Goal: Task Accomplishment & Management: Use online tool/utility

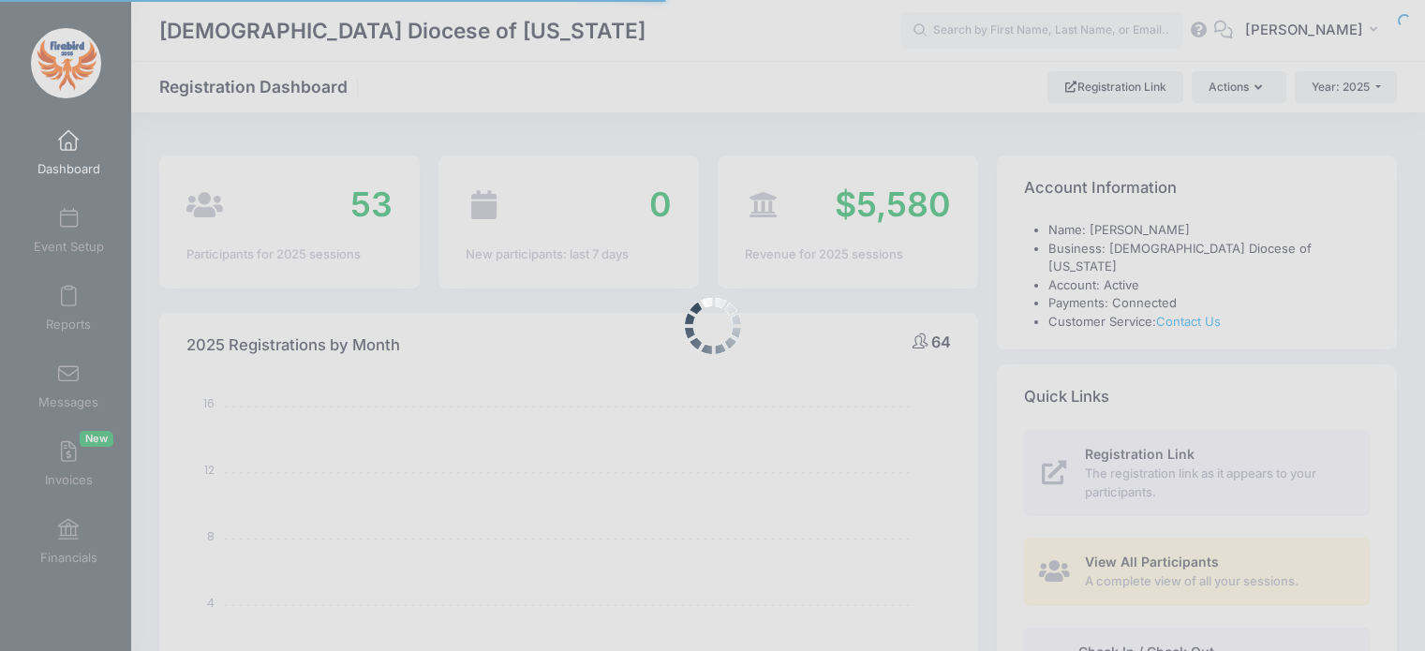
select select
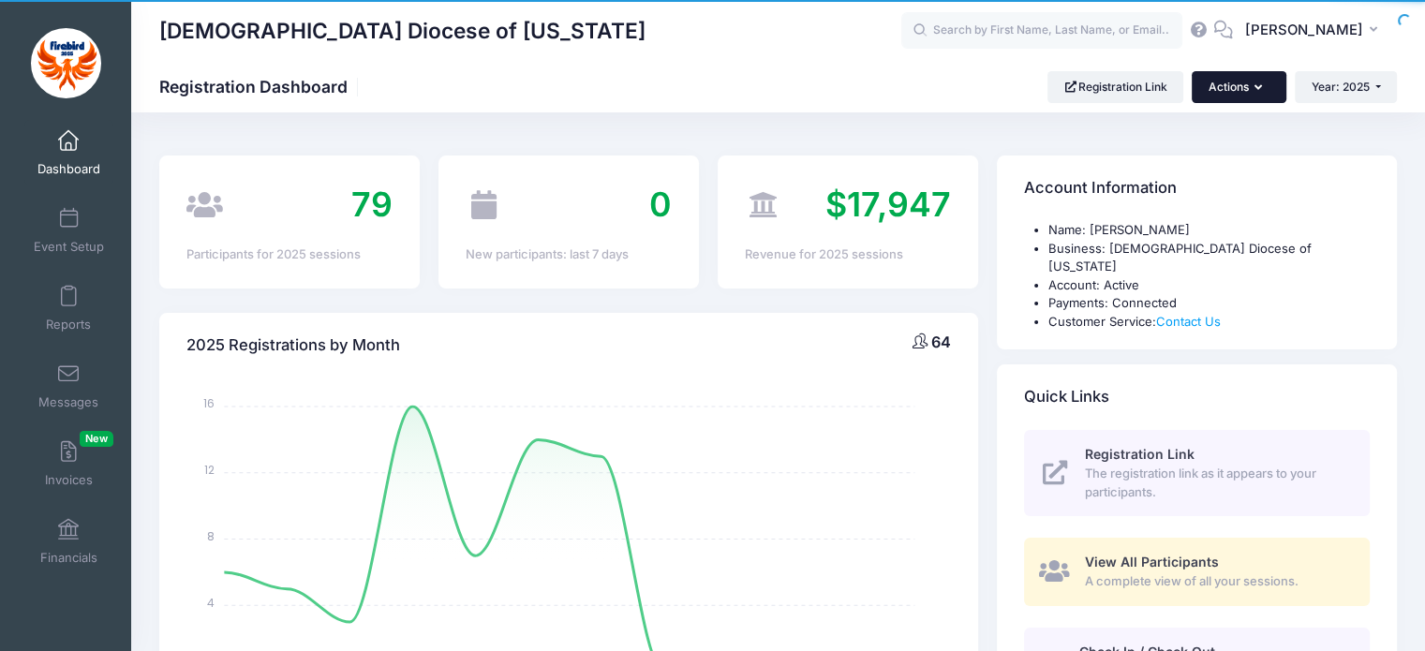
click at [1228, 98] on button "Actions" at bounding box center [1239, 87] width 94 height 32
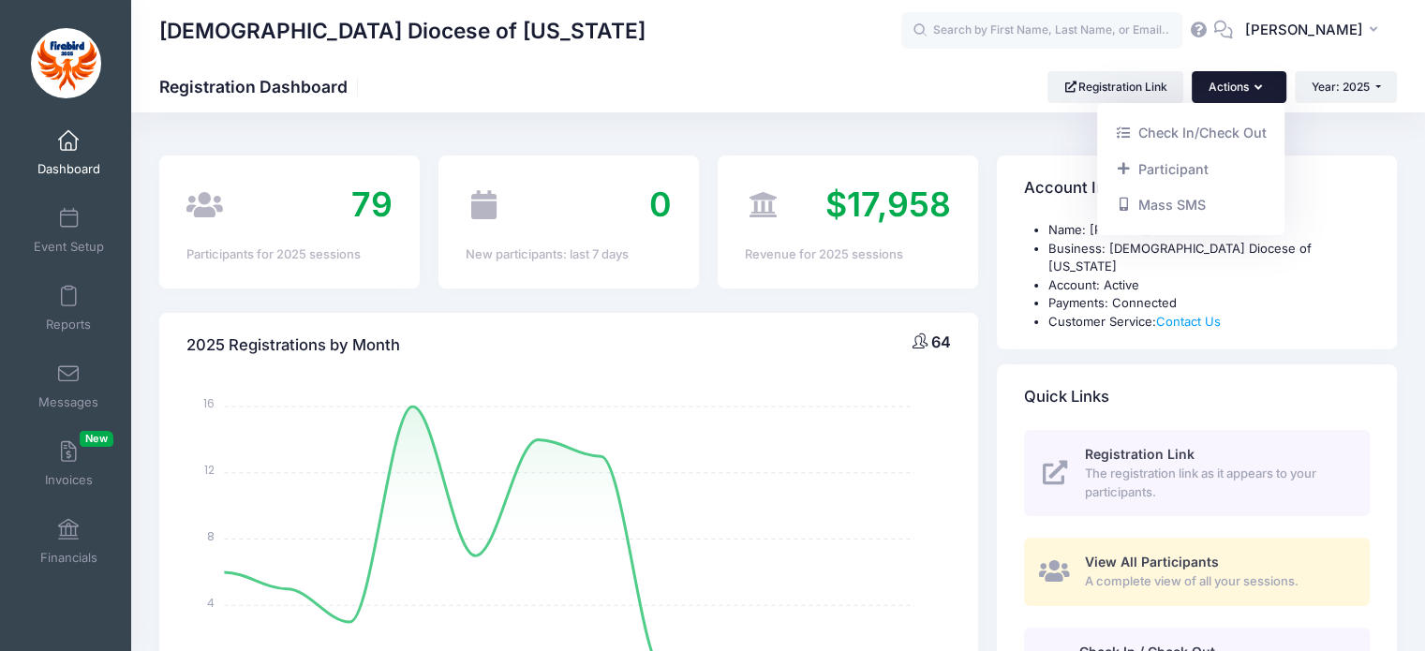
click at [919, 100] on div "Episcopal Diocese of Missouri Registration Dashboard Registration Link Actions …" at bounding box center [778, 87] width 1294 height 32
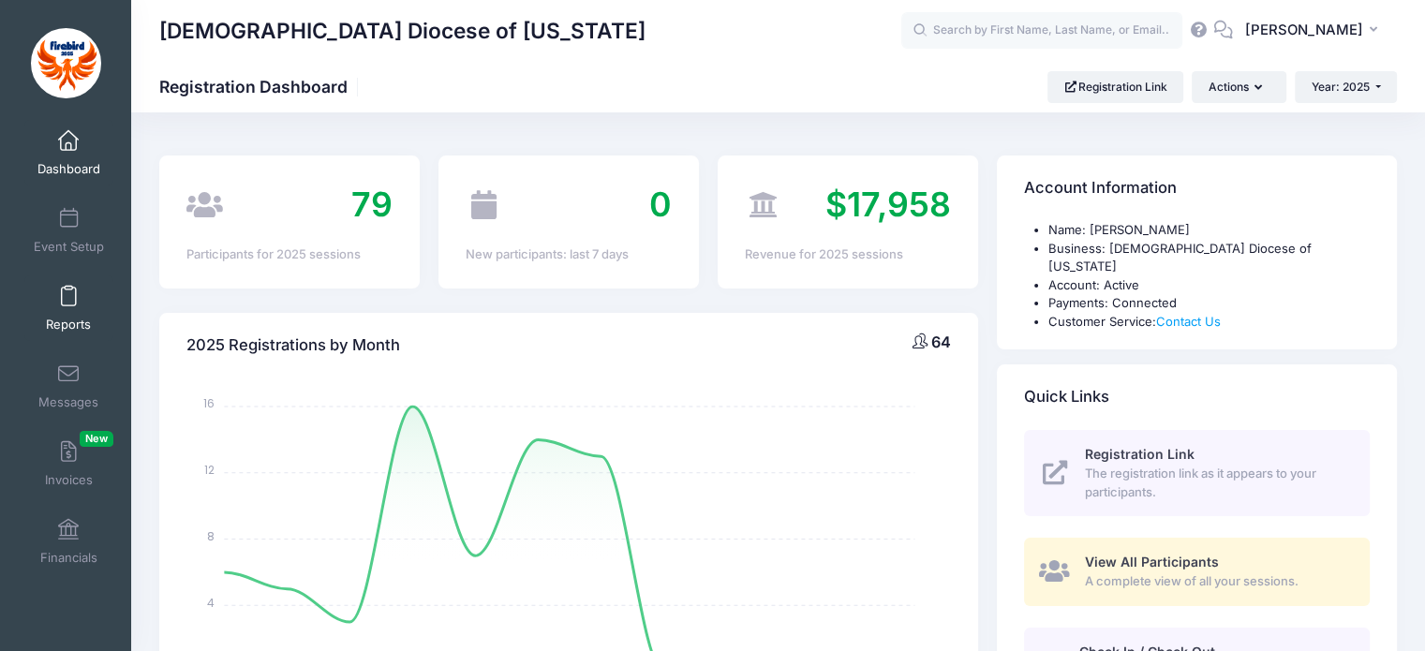
click at [68, 305] on span at bounding box center [68, 297] width 0 height 21
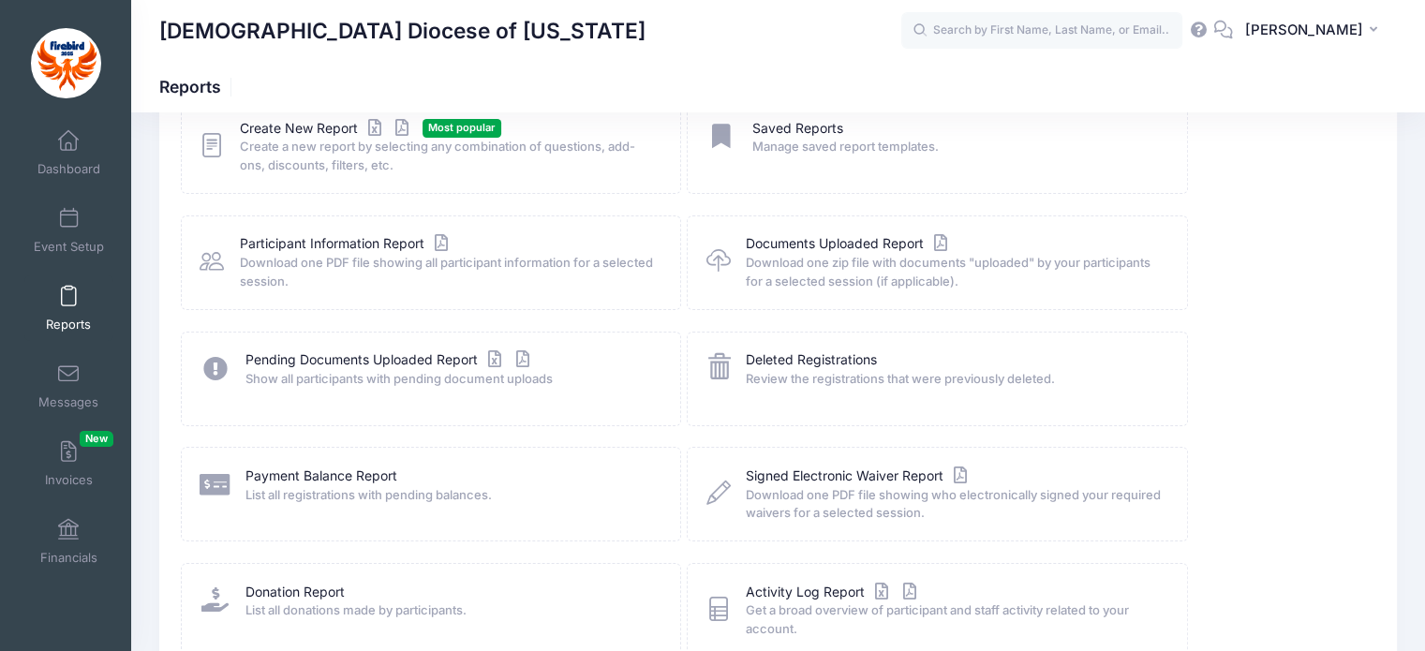
scroll to position [131, 0]
click at [333, 156] on span "Create a new report by selecting any combination of questions, add-ons, discoun…" at bounding box center [448, 156] width 416 height 37
click at [319, 141] on span "Create a new report by selecting any combination of questions, add-ons, discoun…" at bounding box center [448, 156] width 416 height 37
click at [298, 138] on span "Create a new report by selecting any combination of questions, add-ons, discoun…" at bounding box center [448, 156] width 416 height 37
click at [222, 146] on icon at bounding box center [212, 145] width 24 height 29
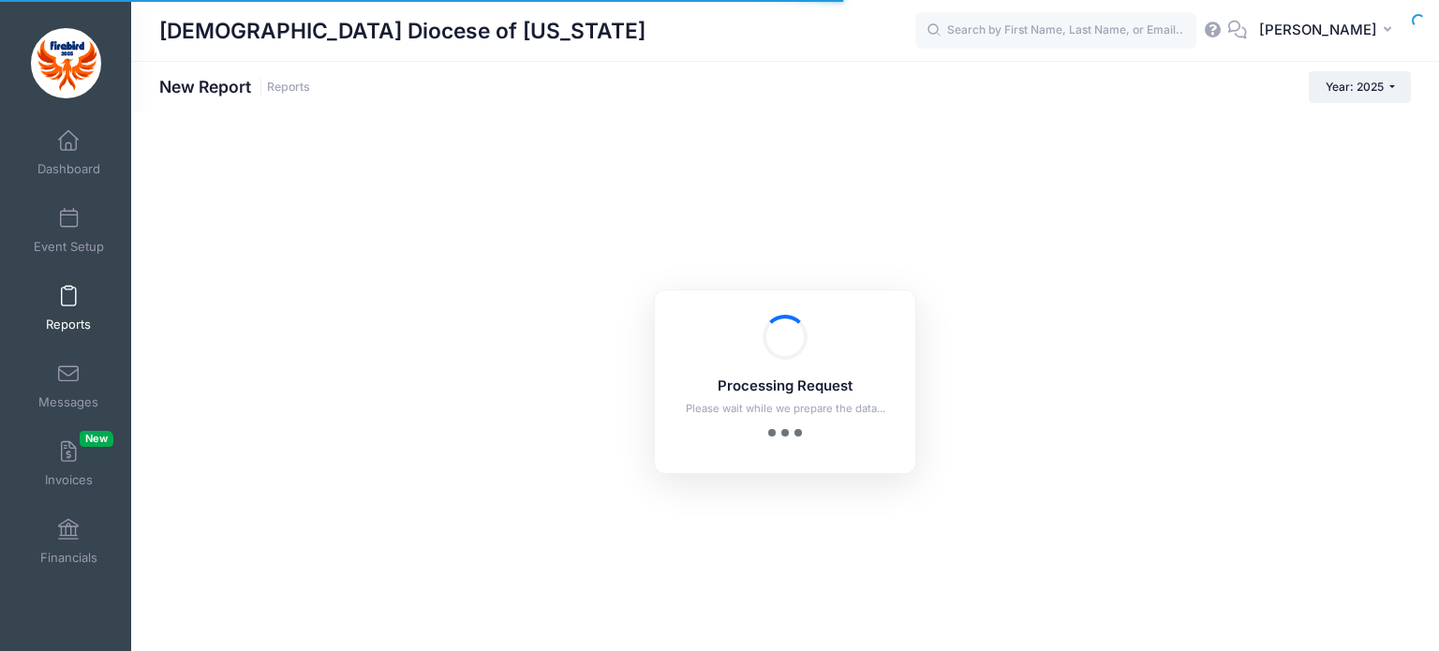
checkbox input "true"
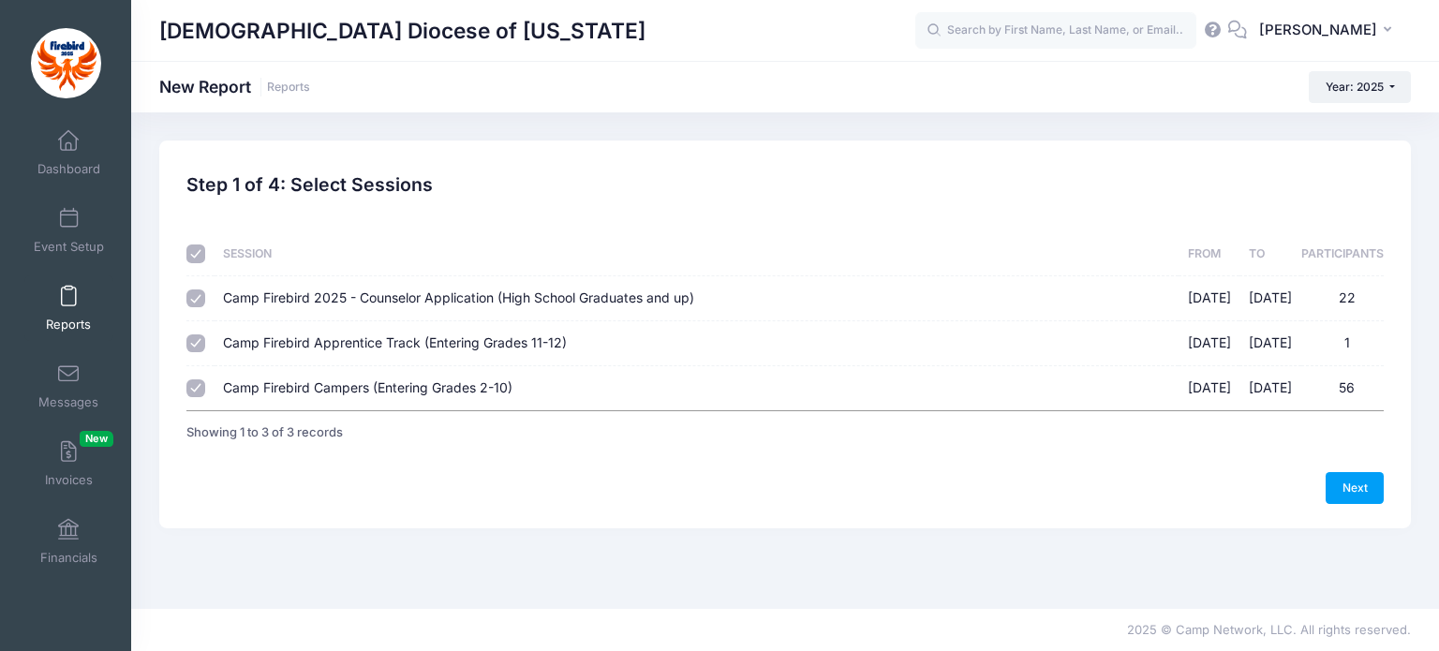
click at [202, 386] on input "Camp Firebird Campers (Entering Grades 2-10) [DATE] - [DATE] 56" at bounding box center [195, 389] width 19 height 19
checkbox input "false"
click at [1368, 494] on link "Next" at bounding box center [1355, 488] width 58 height 32
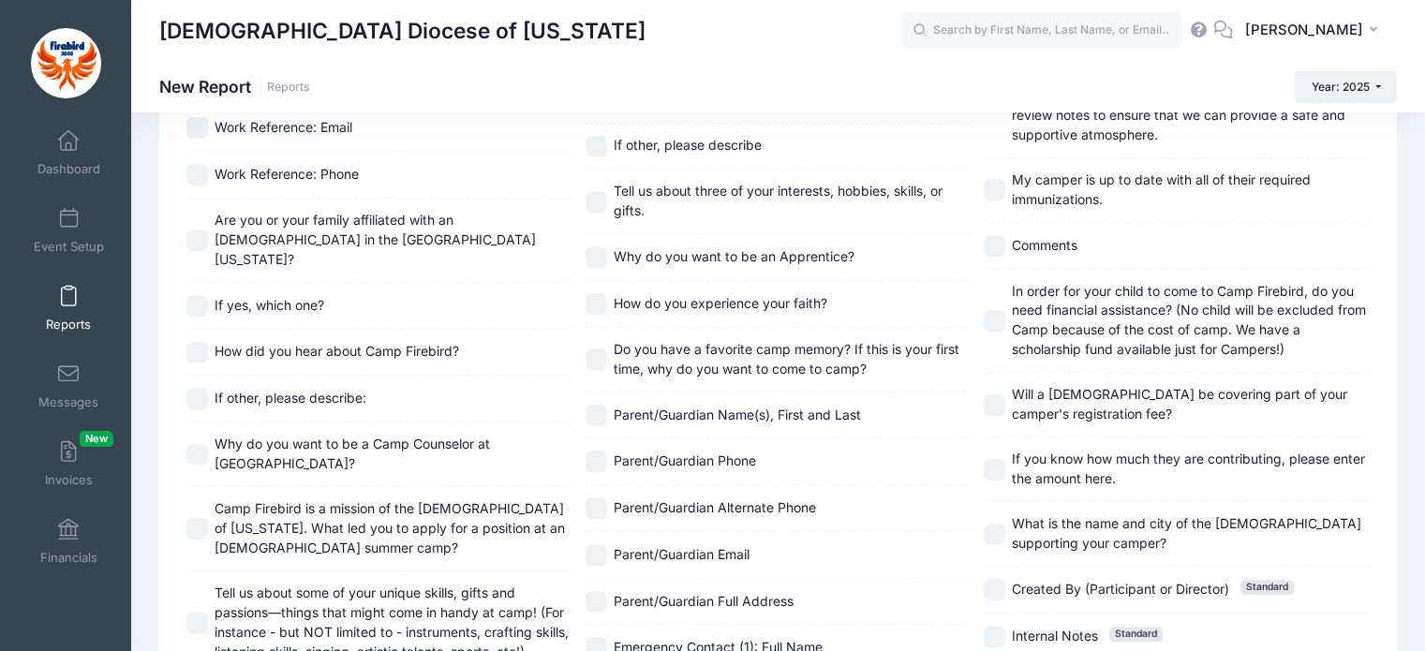
scroll to position [1117, 0]
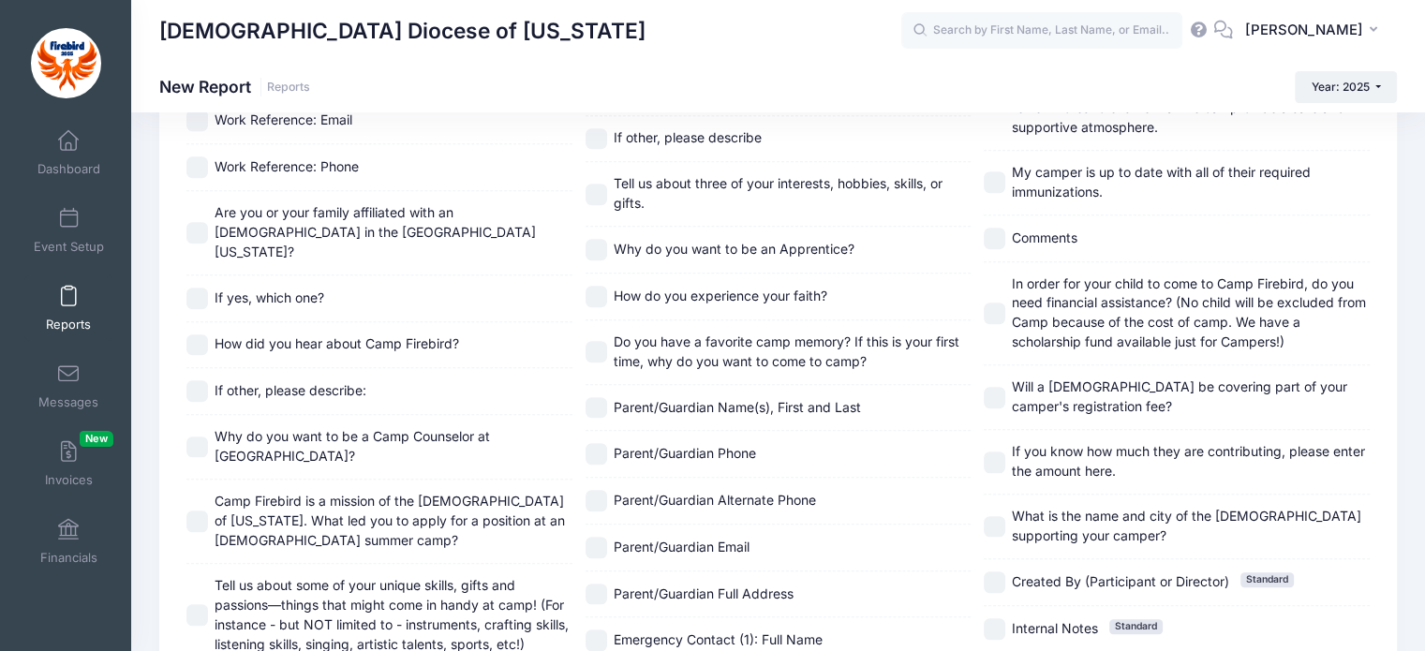
click at [994, 303] on input "In order for your child to come to Camp Firebird, do you need financial assista…" at bounding box center [995, 314] width 22 height 22
checkbox input "true"
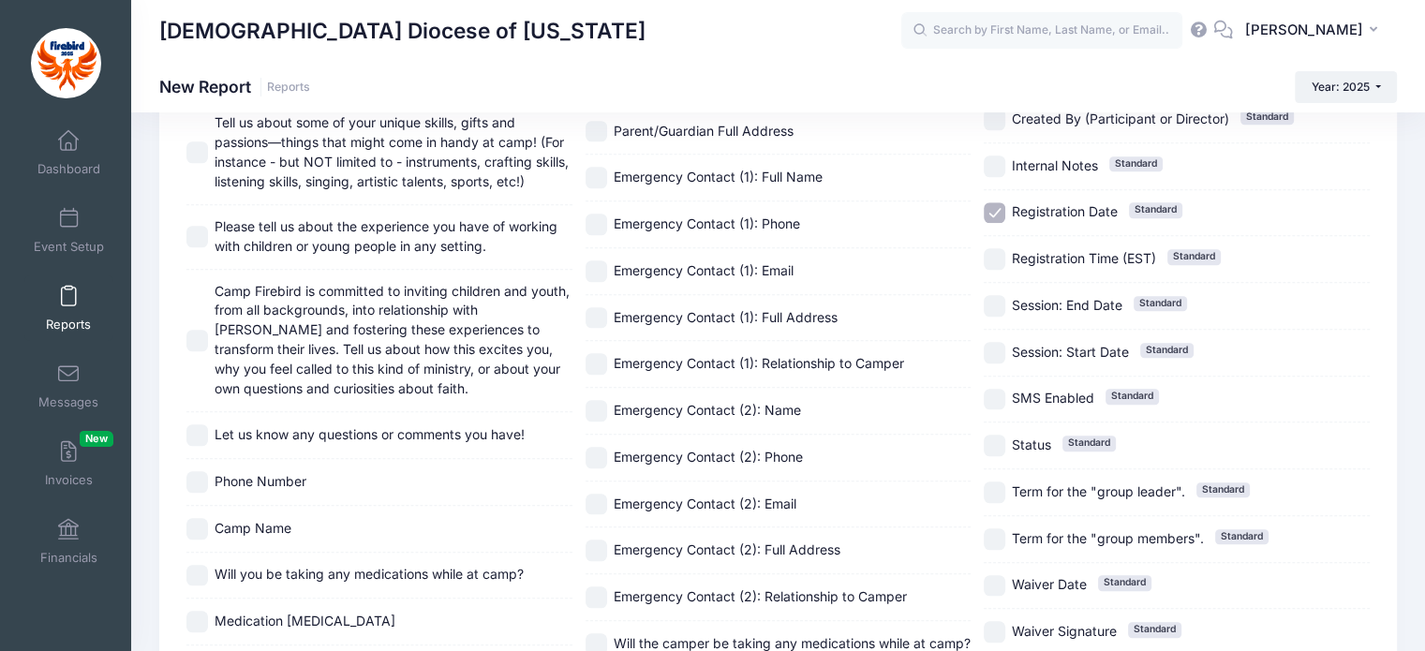
scroll to position [1789, 0]
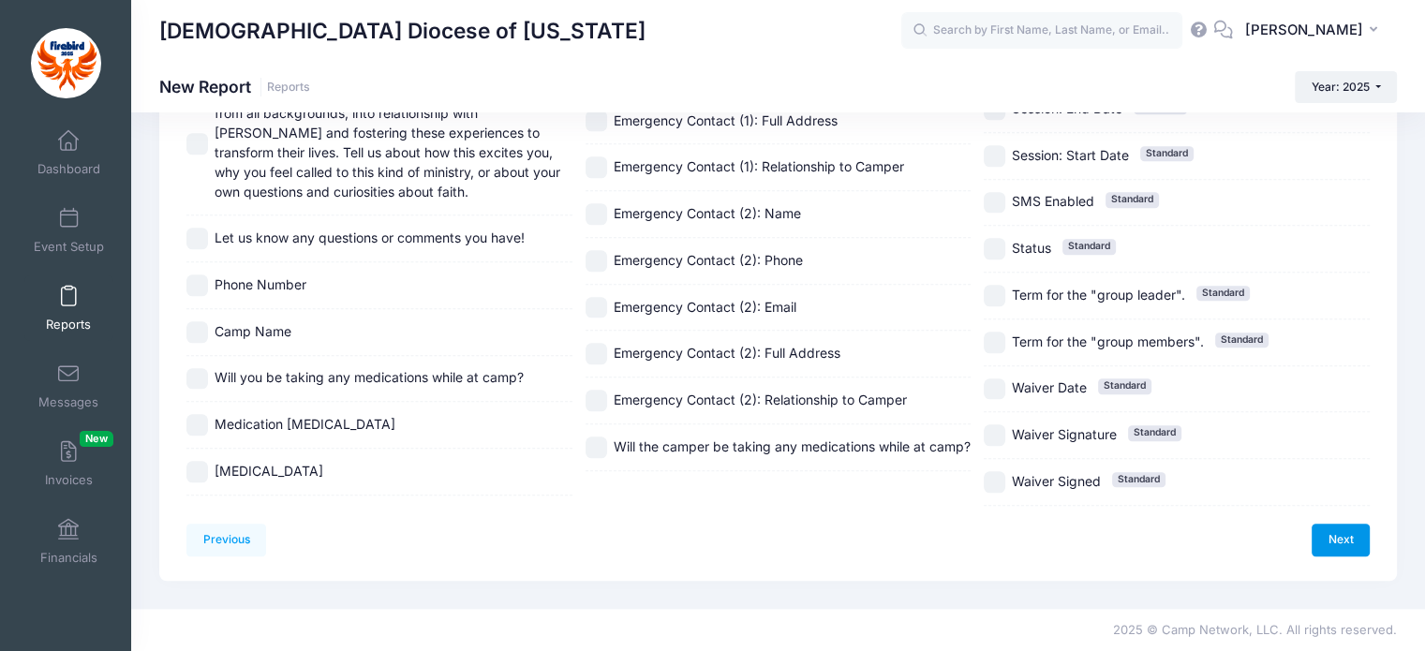
click at [1361, 549] on link "Next" at bounding box center [1341, 540] width 58 height 32
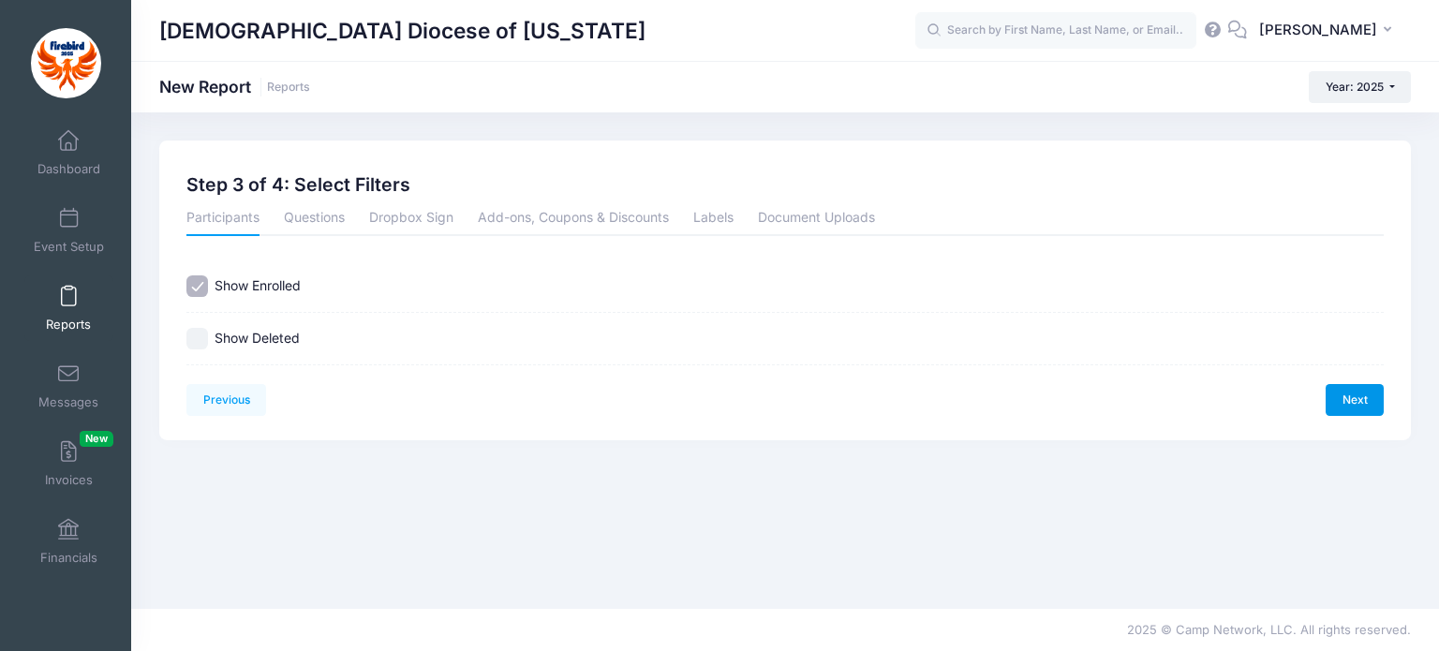
click at [1349, 392] on link "Next" at bounding box center [1355, 400] width 58 height 32
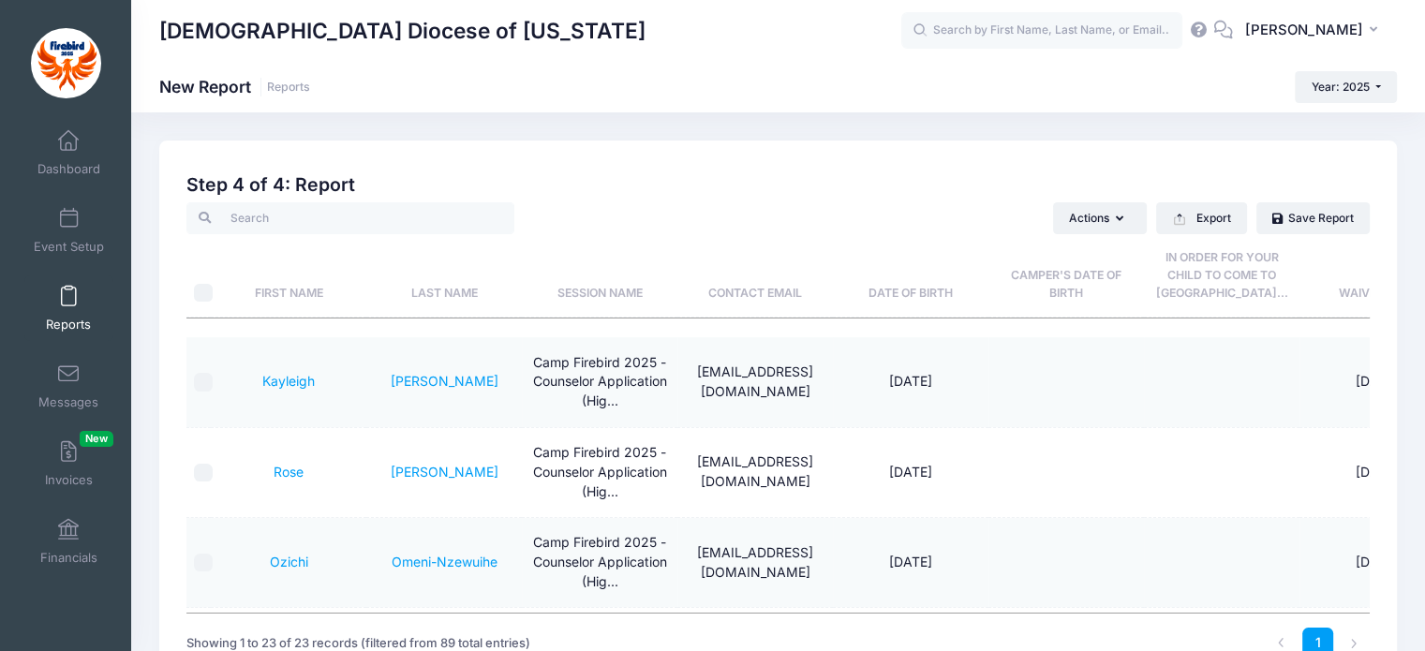
click at [56, 284] on link "Reports" at bounding box center [68, 309] width 89 height 66
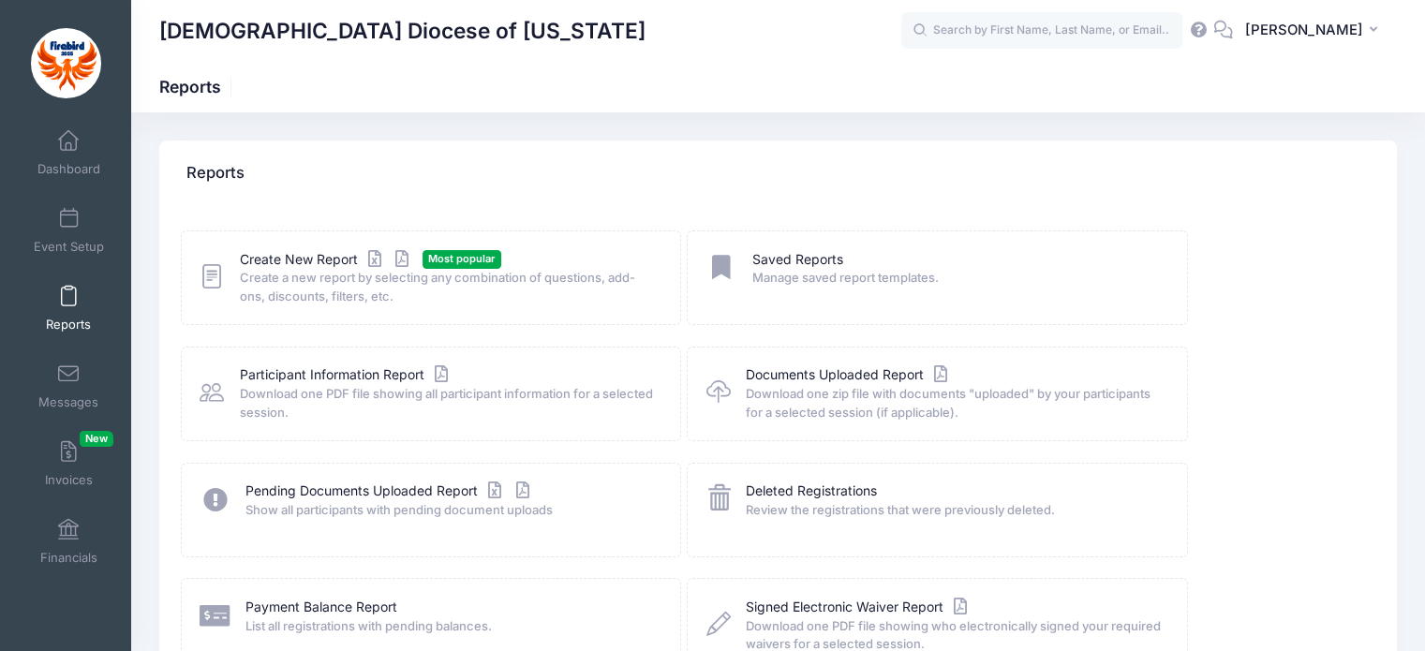
click at [209, 263] on icon at bounding box center [212, 276] width 24 height 29
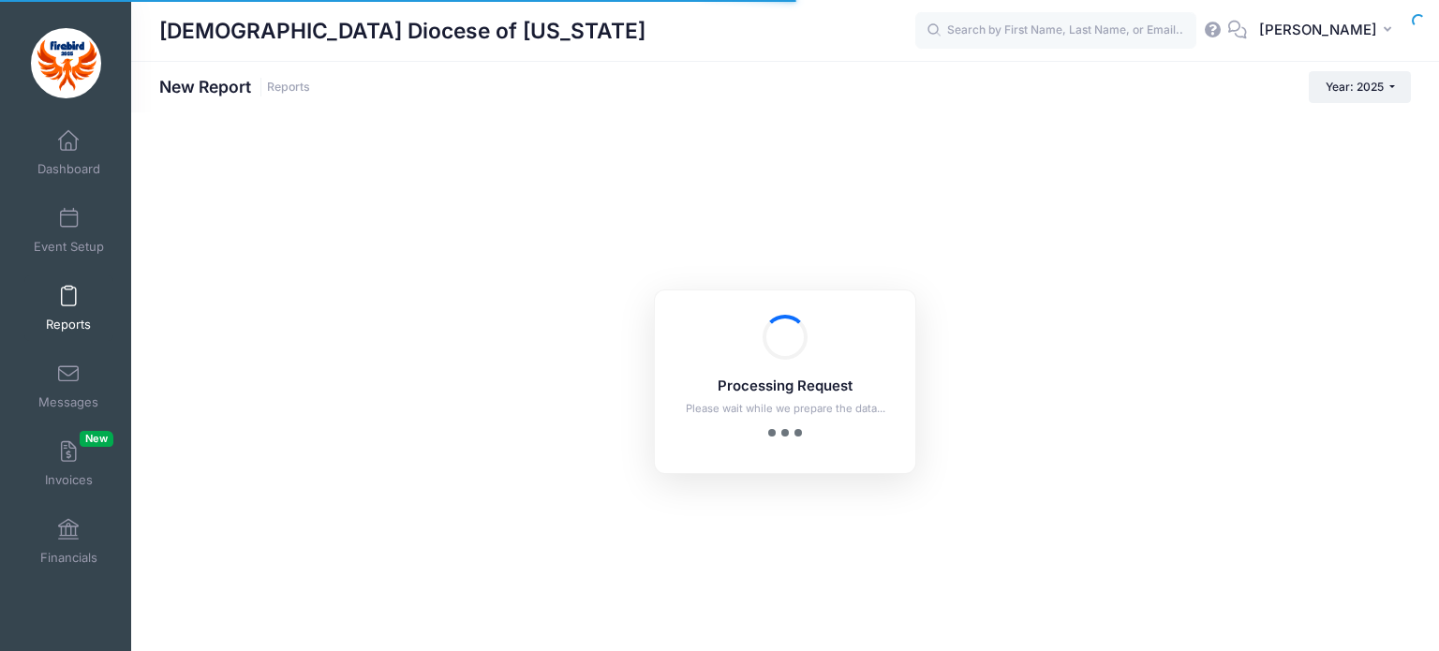
checkbox input "true"
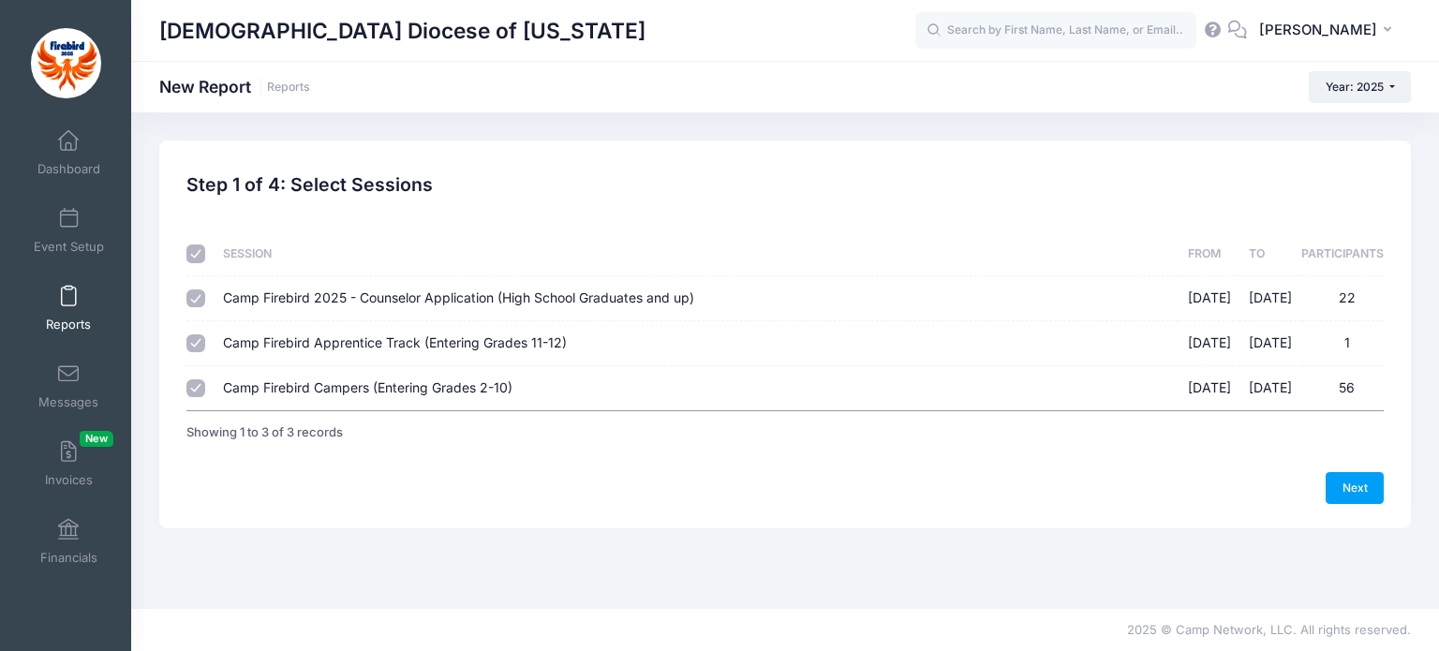
click at [189, 259] on input "checkbox" at bounding box center [195, 254] width 19 height 19
checkbox input "false"
click at [199, 385] on input "Camp Firebird Campers (Entering Grades 2-10) 07/27/2025 - 08/01/2025 56" at bounding box center [195, 389] width 19 height 19
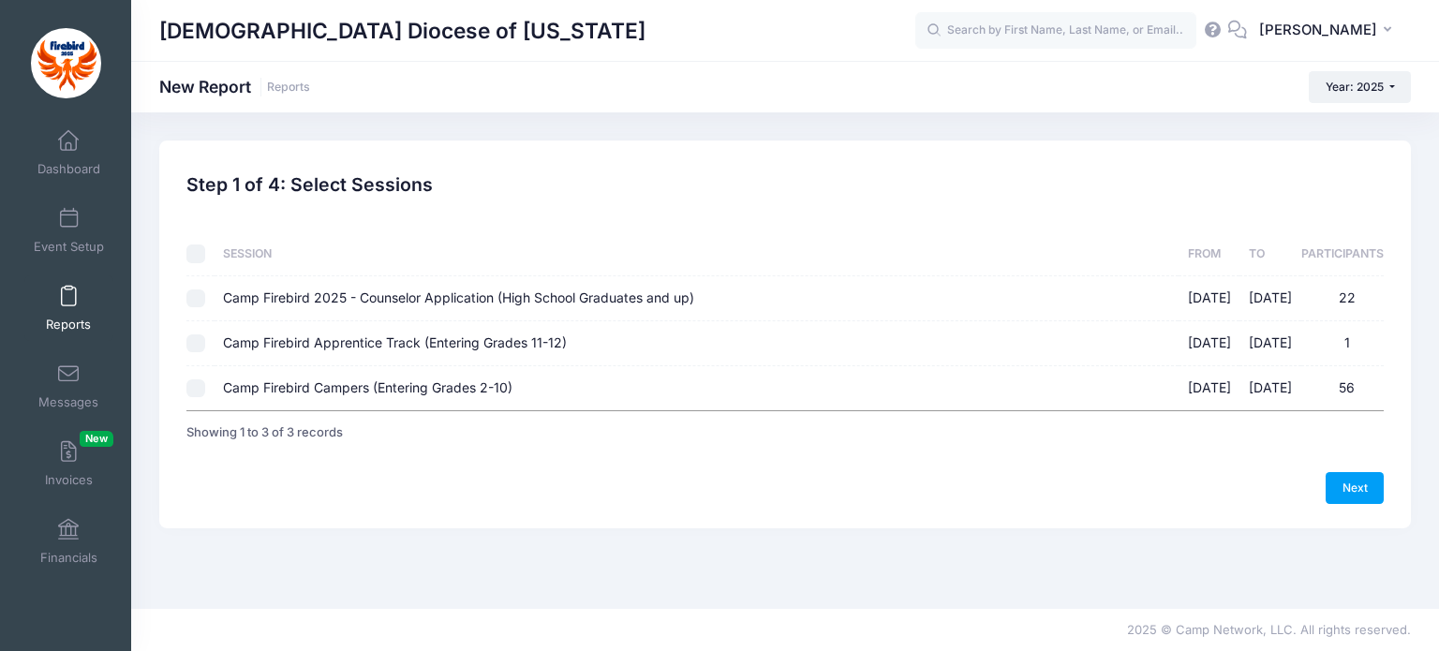
checkbox input "true"
click at [1357, 485] on link "Next" at bounding box center [1355, 488] width 58 height 32
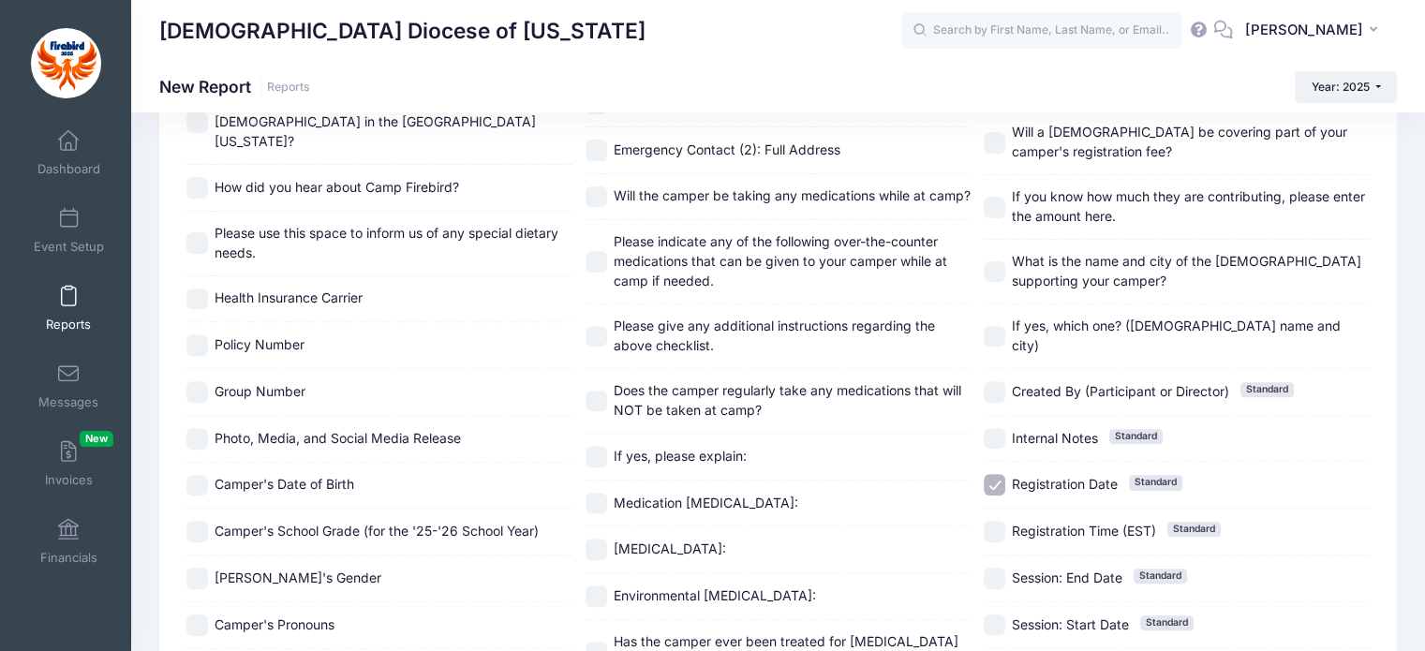
scroll to position [342, 0]
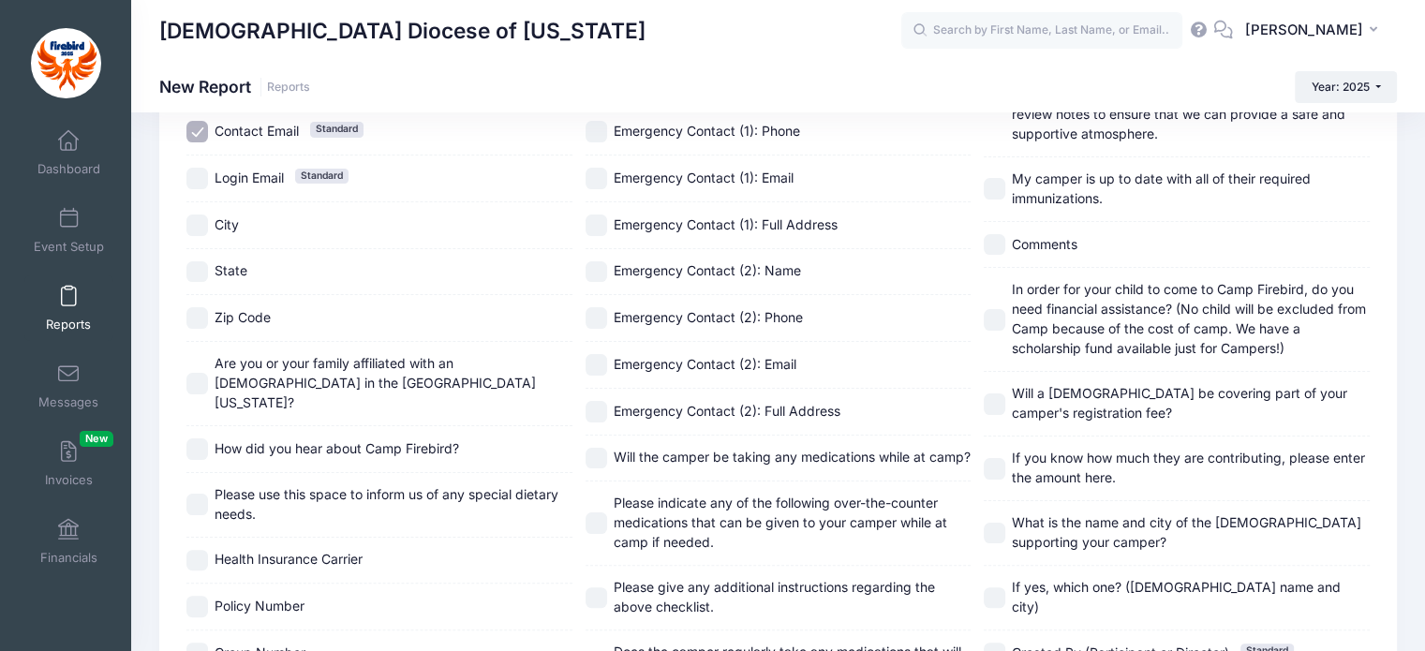
click at [992, 317] on input "In order for your child to come to Camp Firebird, do you need financial assista…" at bounding box center [995, 320] width 22 height 22
checkbox input "true"
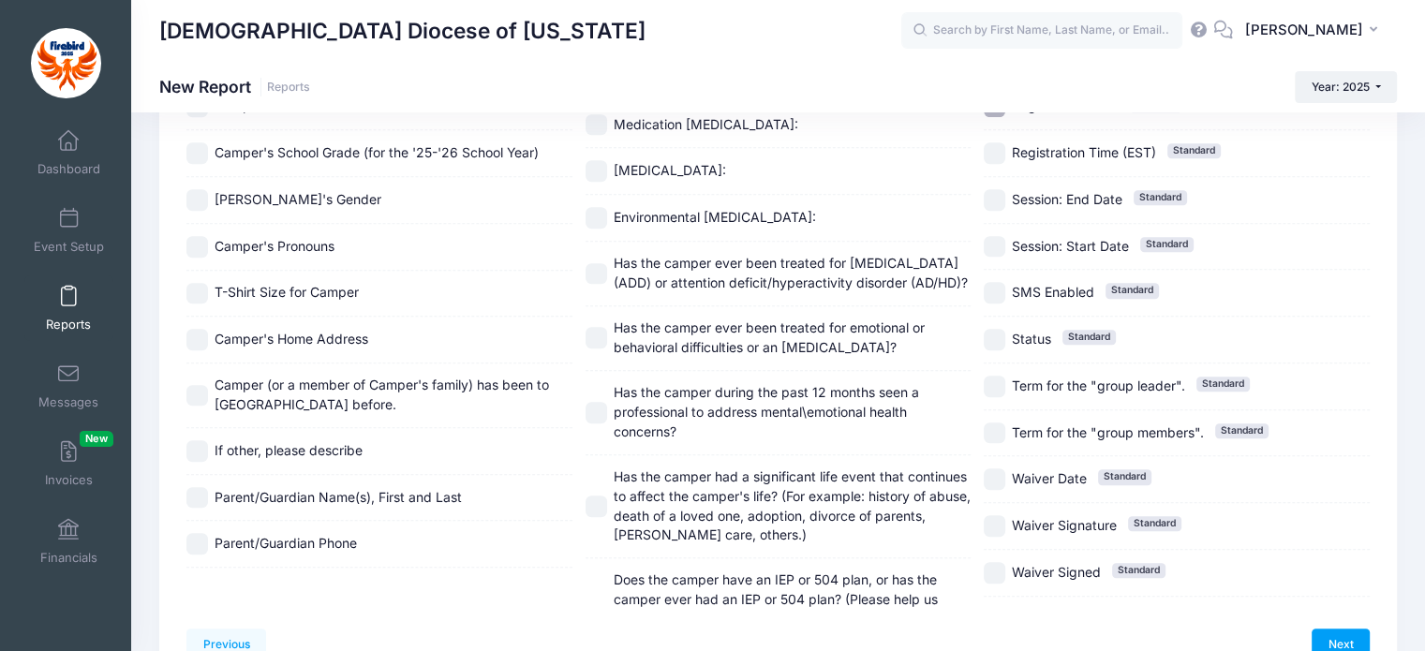
scroll to position [998, 0]
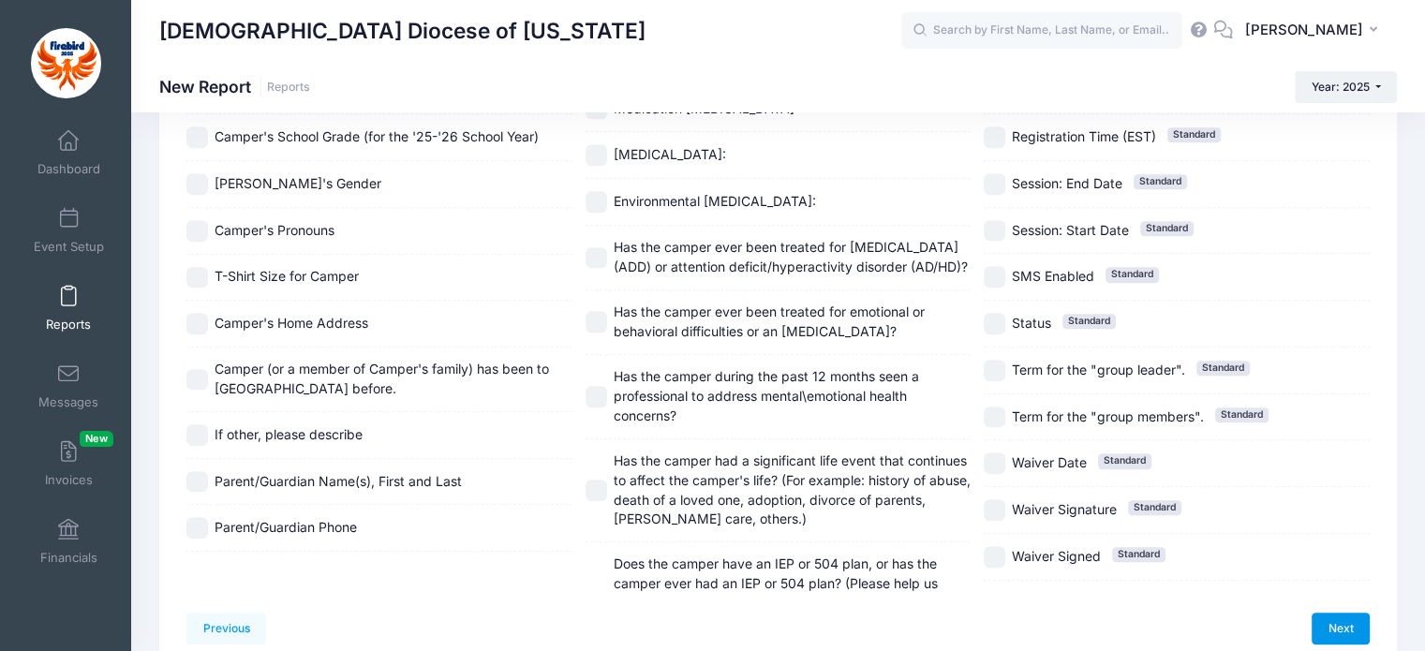
click at [1346, 613] on link "Next" at bounding box center [1341, 629] width 58 height 32
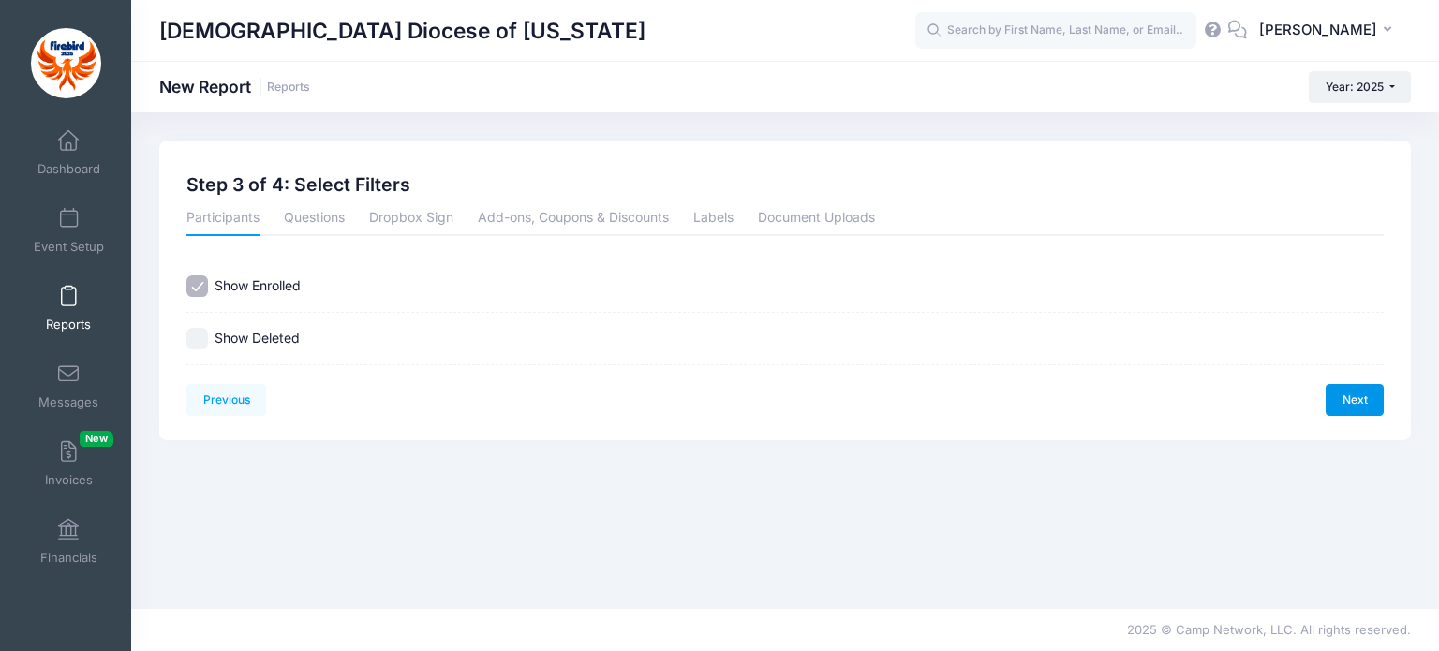
click at [1361, 392] on link "Next" at bounding box center [1355, 400] width 58 height 32
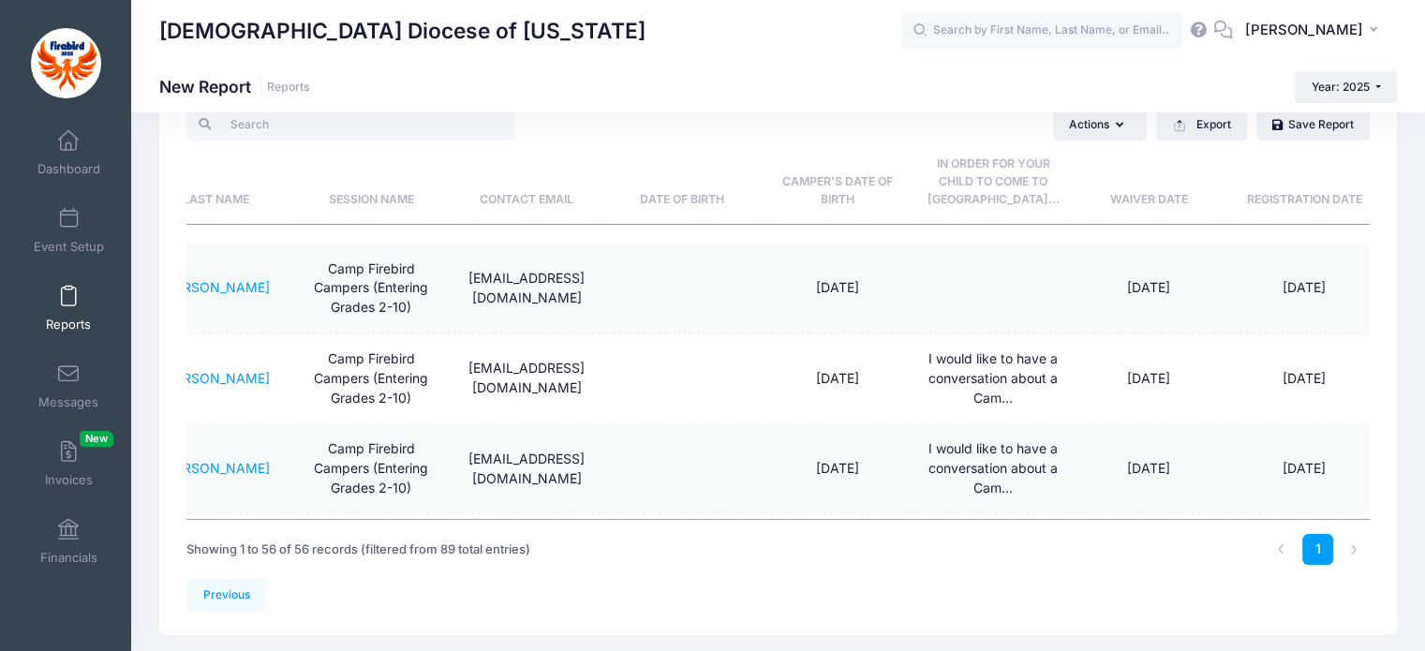
click at [65, 320] on span "Reports" at bounding box center [68, 325] width 45 height 16
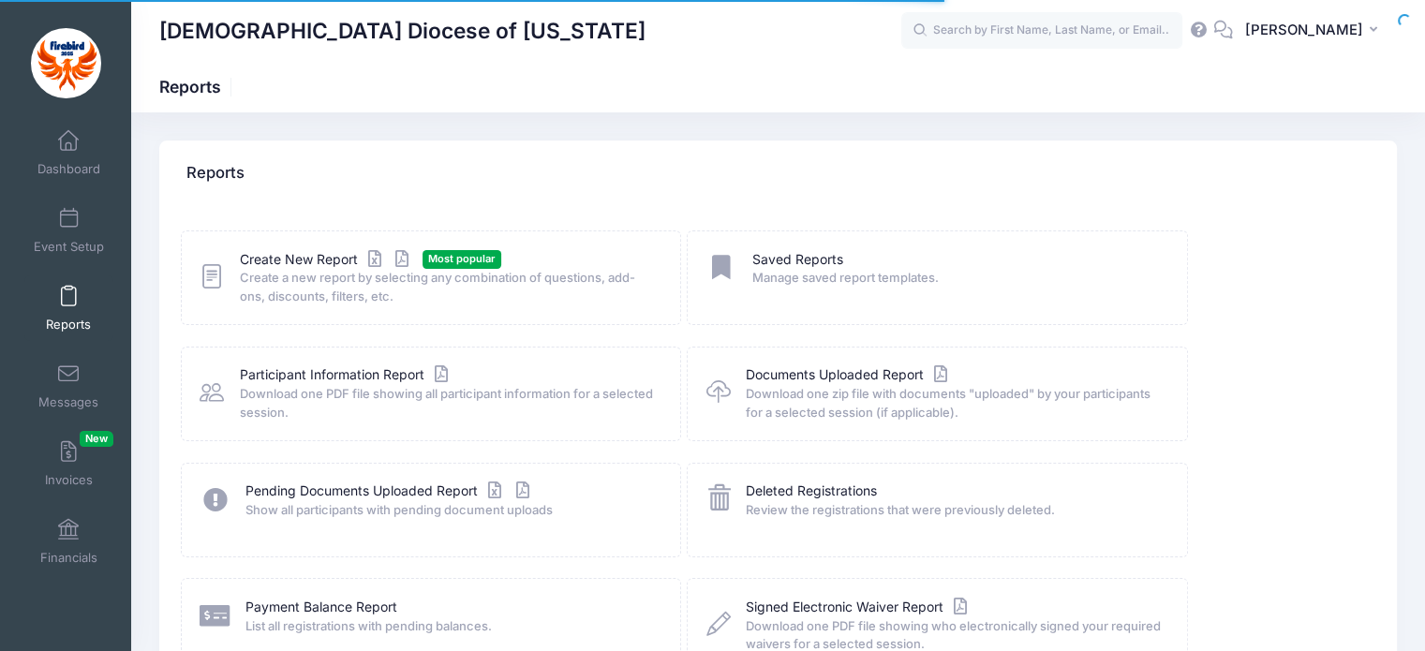
click at [214, 267] on icon at bounding box center [212, 276] width 24 height 29
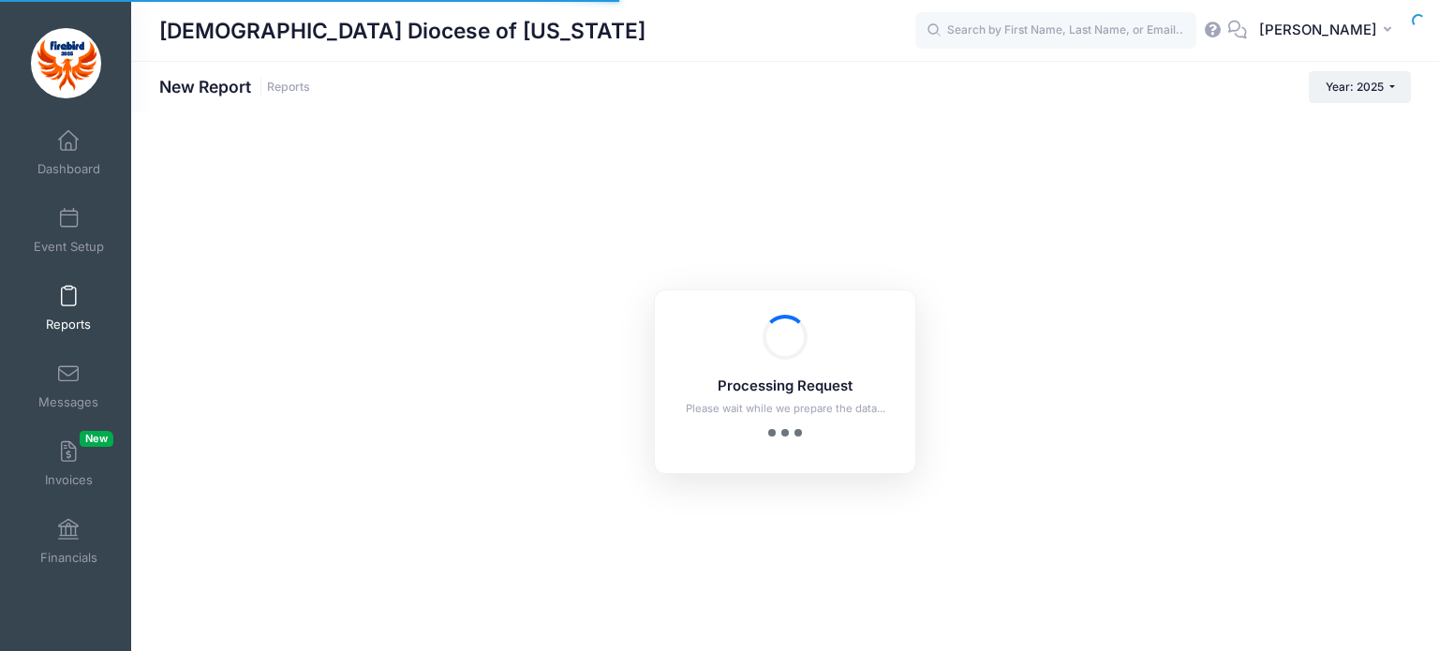
checkbox input "true"
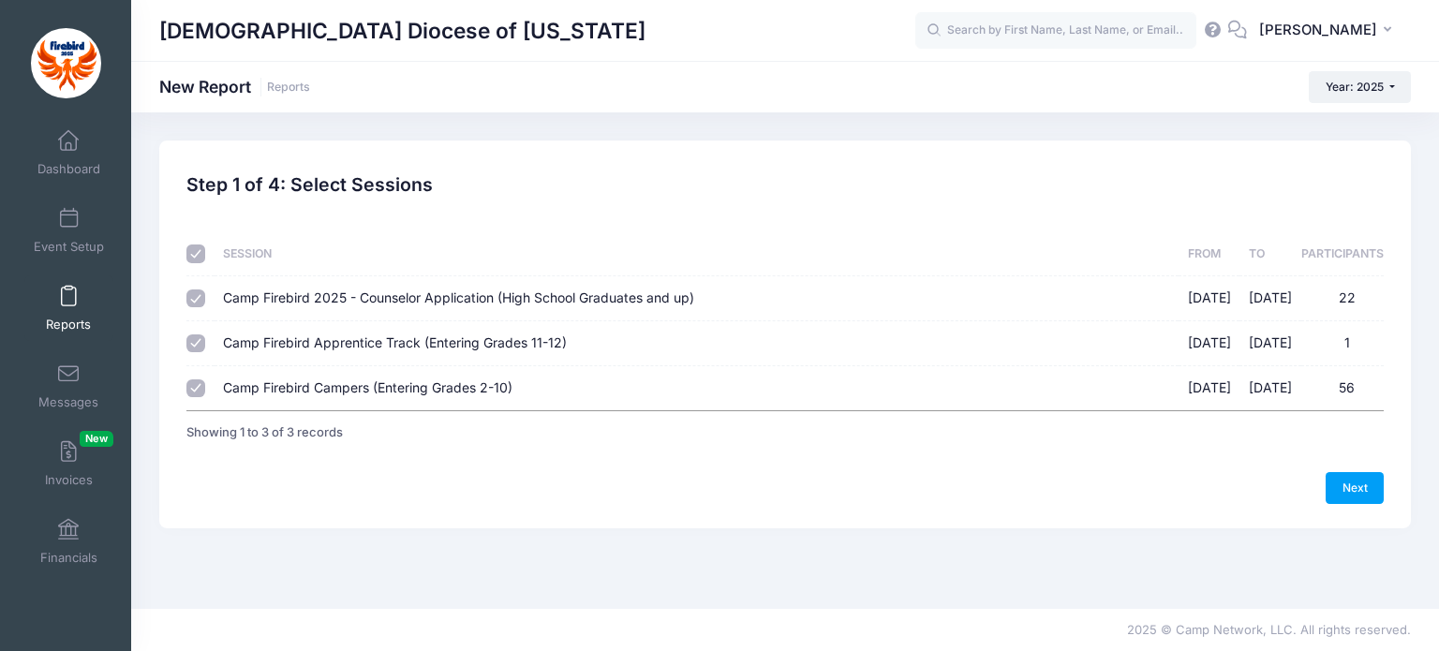
click at [201, 298] on input "Camp Firebird 2025 - Counselor Application (High School Graduates and up) 07/24…" at bounding box center [195, 299] width 19 height 19
checkbox input "false"
click at [215, 359] on td "Camp Firebird Apprentice Track (Entering Grades 11-12) 07/27/2025 - 08/01/2025 1" at bounding box center [697, 343] width 964 height 45
click at [203, 351] on div at bounding box center [195, 344] width 19 height 19
click at [199, 343] on input "Camp Firebird Apprentice Track (Entering Grades 11-12) 07/27/2025 - 08/01/2025 1" at bounding box center [195, 344] width 19 height 19
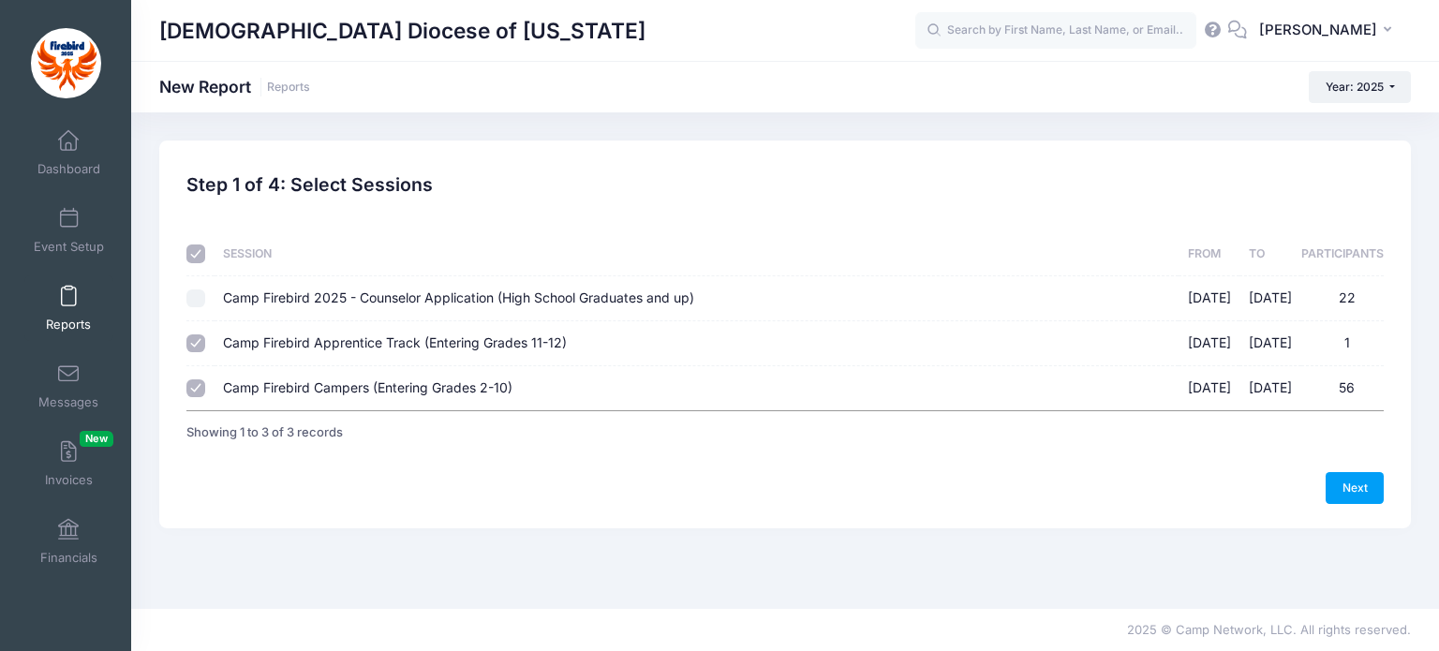
checkbox input "false"
click at [1354, 472] on link "Next" at bounding box center [1355, 488] width 58 height 32
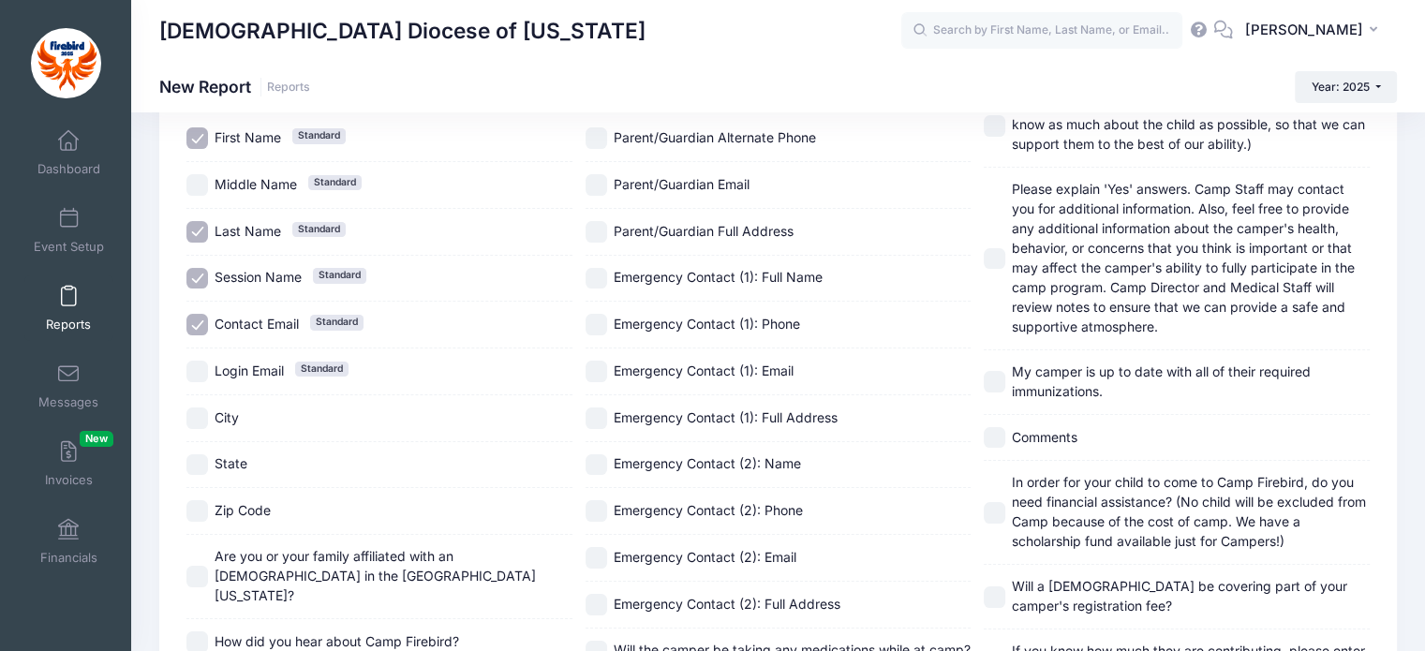
scroll to position [300, 0]
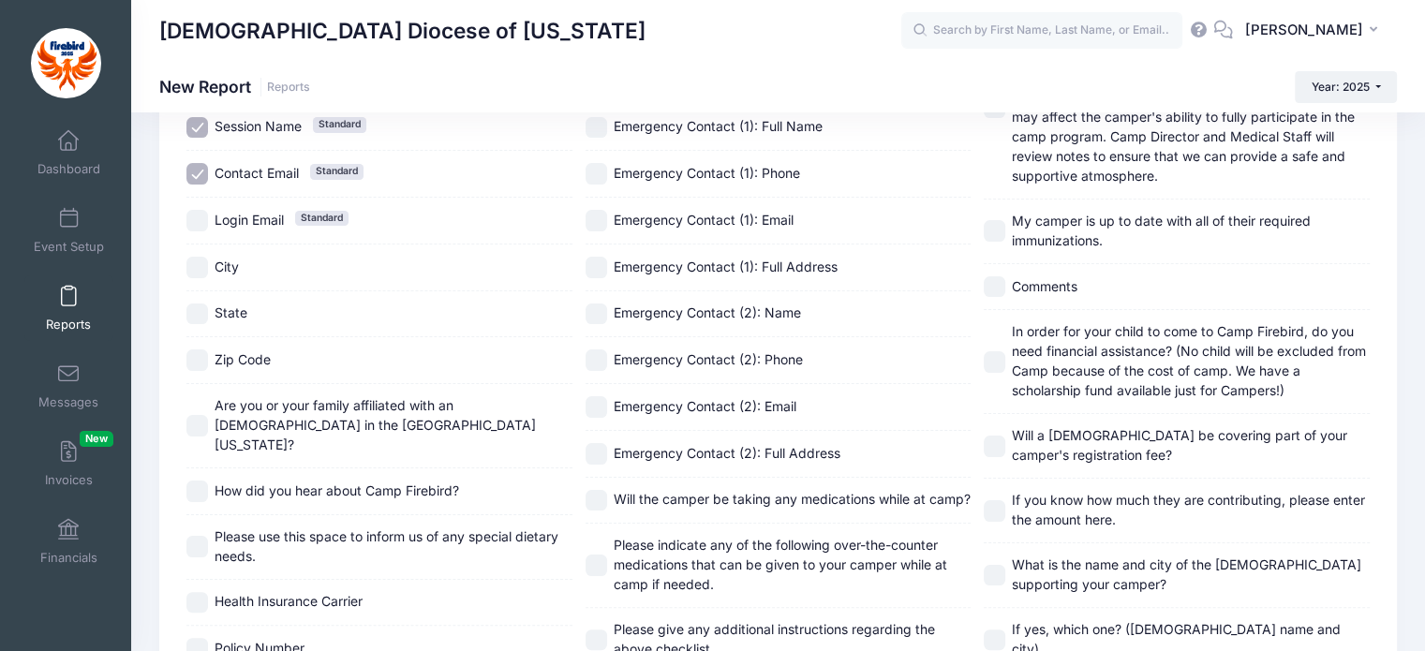
click at [997, 351] on input "In order for your child to come to Camp Firebird, do you need financial assista…" at bounding box center [995, 362] width 22 height 22
checkbox input "true"
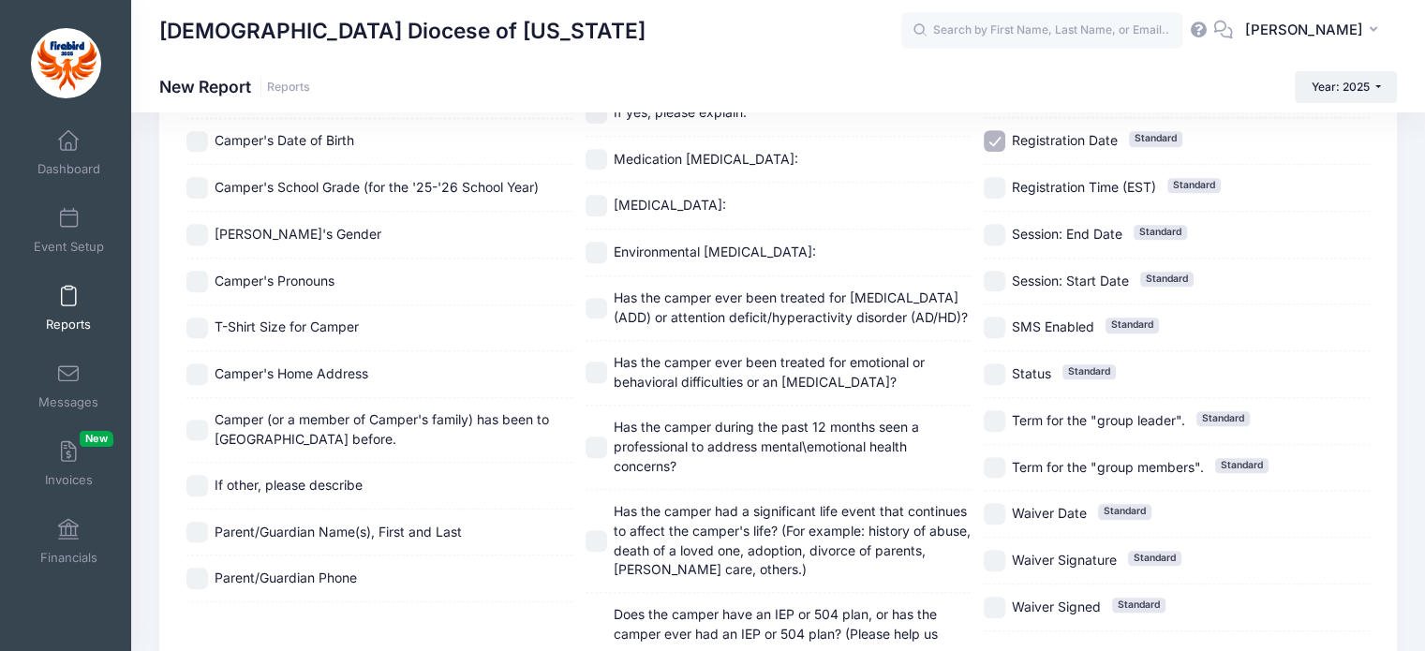
scroll to position [1002, 0]
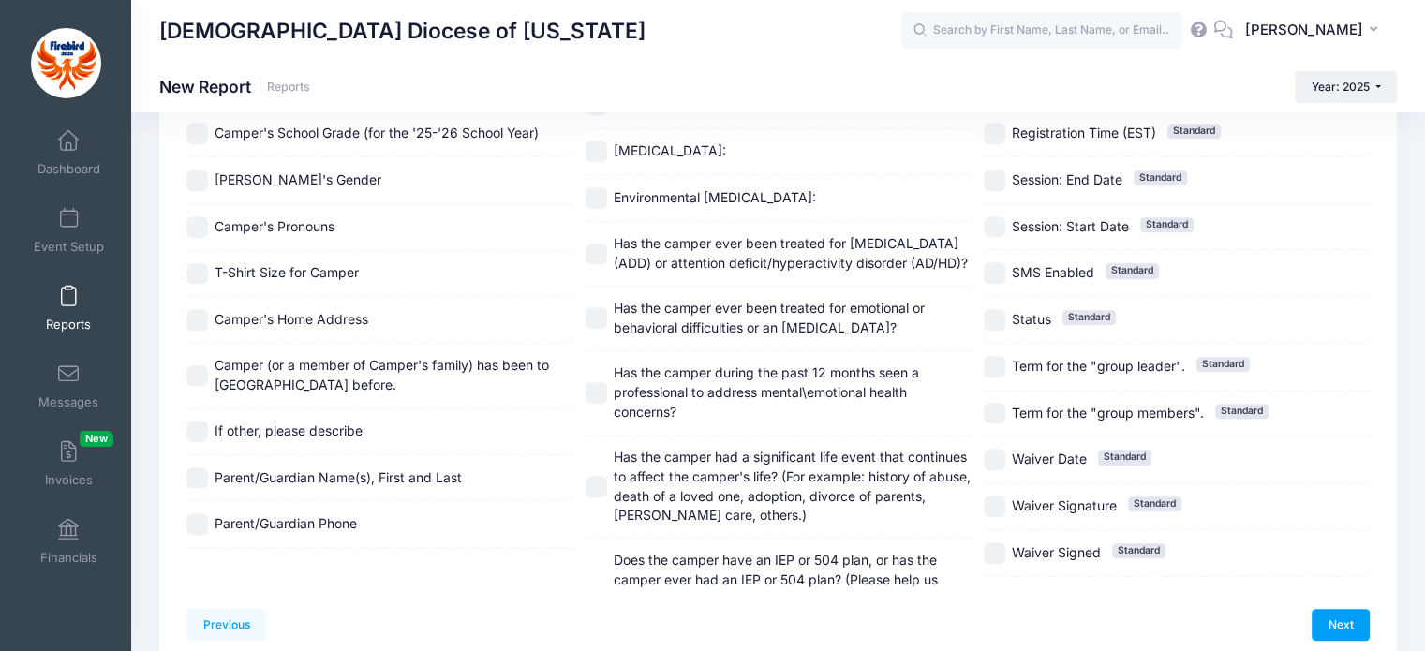
click at [1333, 610] on link "Next" at bounding box center [1341, 625] width 58 height 32
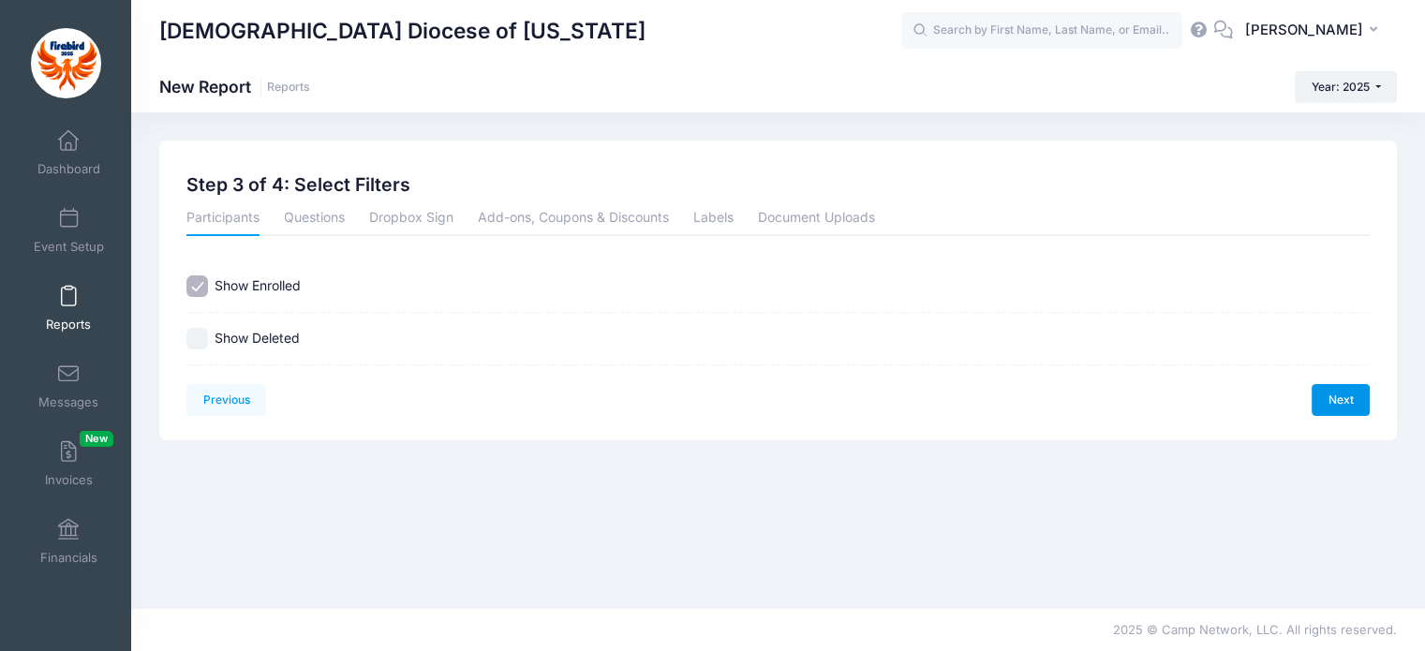
scroll to position [0, 0]
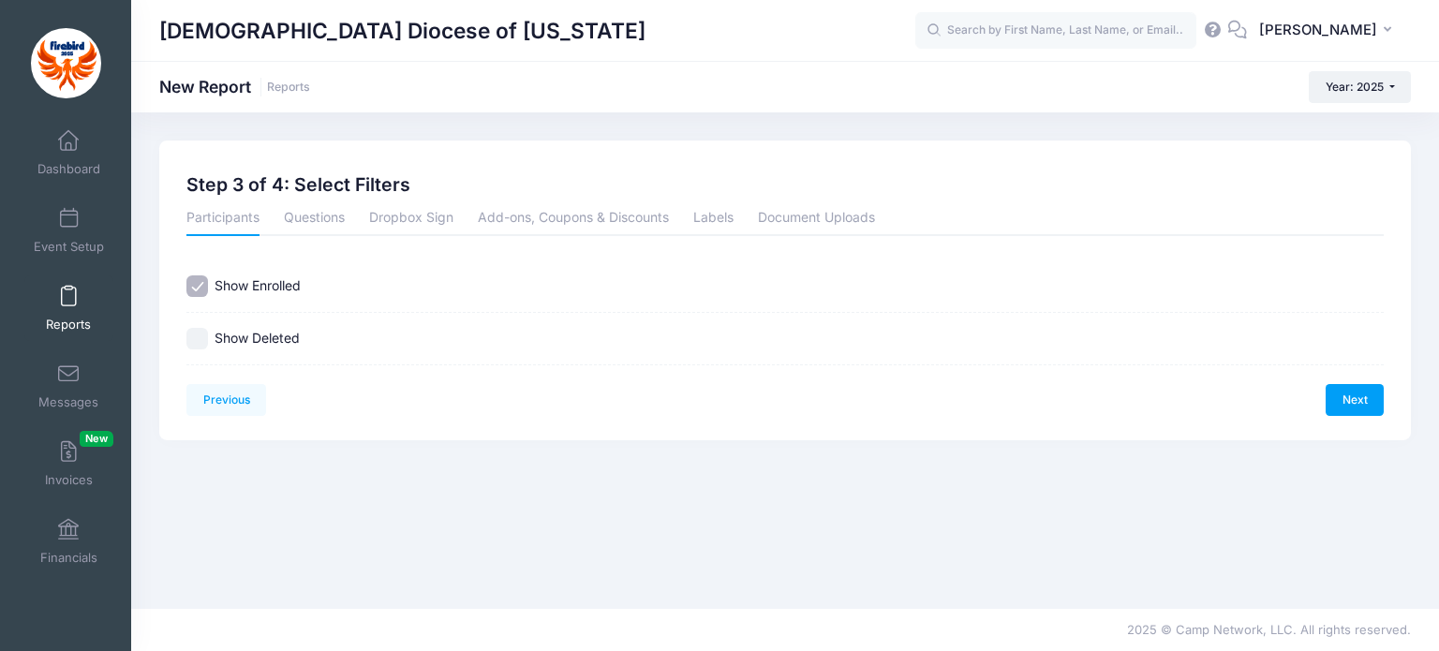
click at [269, 334] on label "Show Deleted" at bounding box center [257, 339] width 85 height 20
click at [208, 334] on input "Show Deleted" at bounding box center [197, 339] width 22 height 22
checkbox input "true"
click at [1332, 400] on link "Next" at bounding box center [1355, 400] width 58 height 32
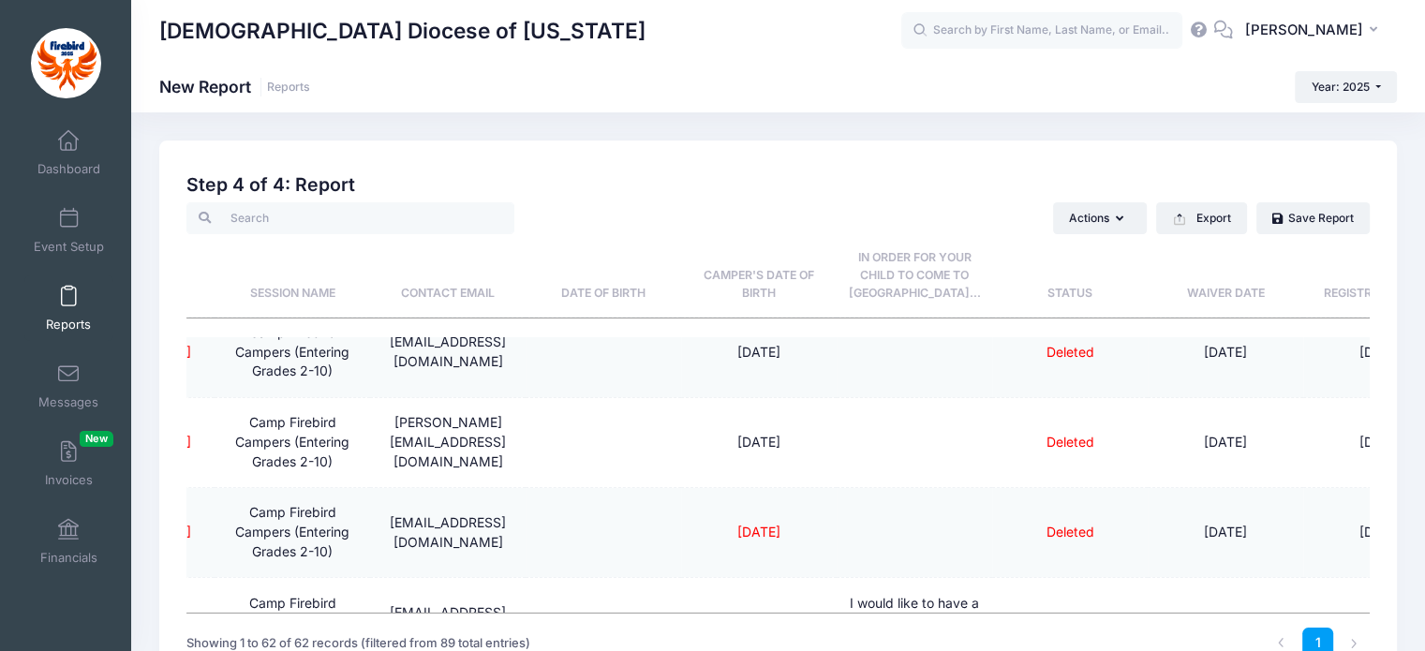
scroll to position [5322, 307]
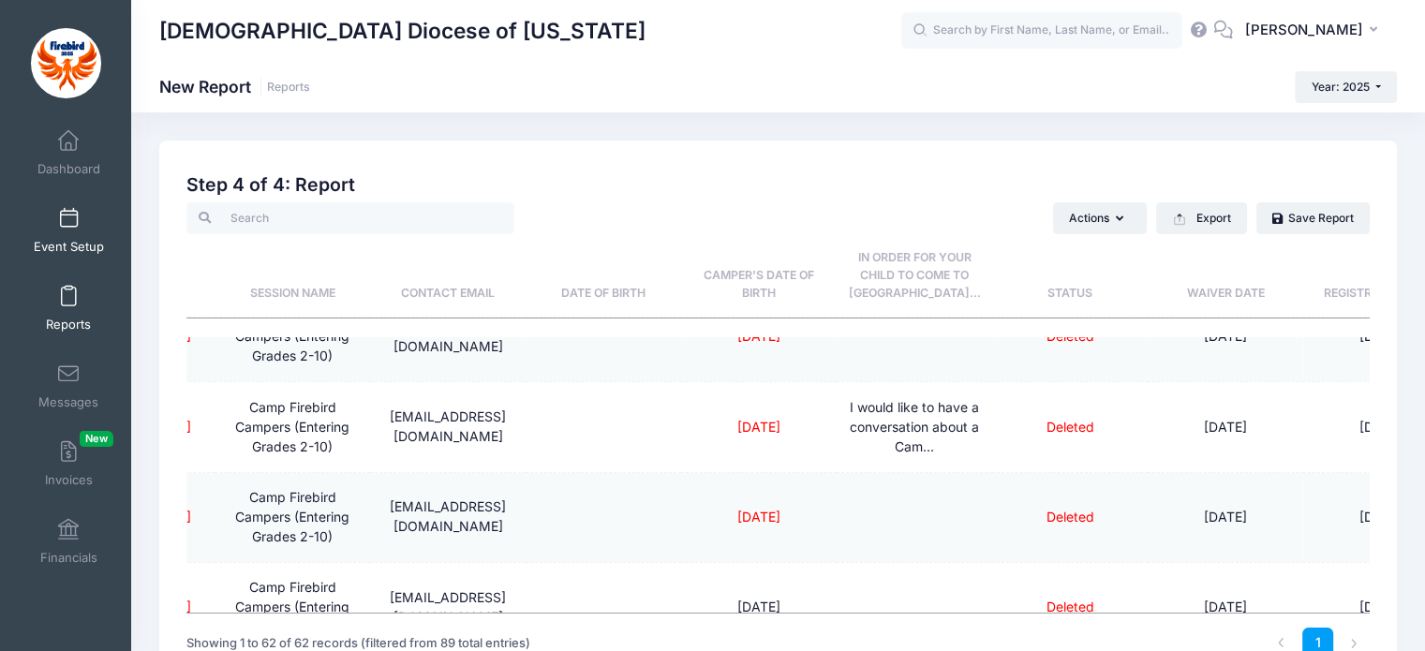
click at [73, 231] on link "Event Setup" at bounding box center [68, 231] width 89 height 66
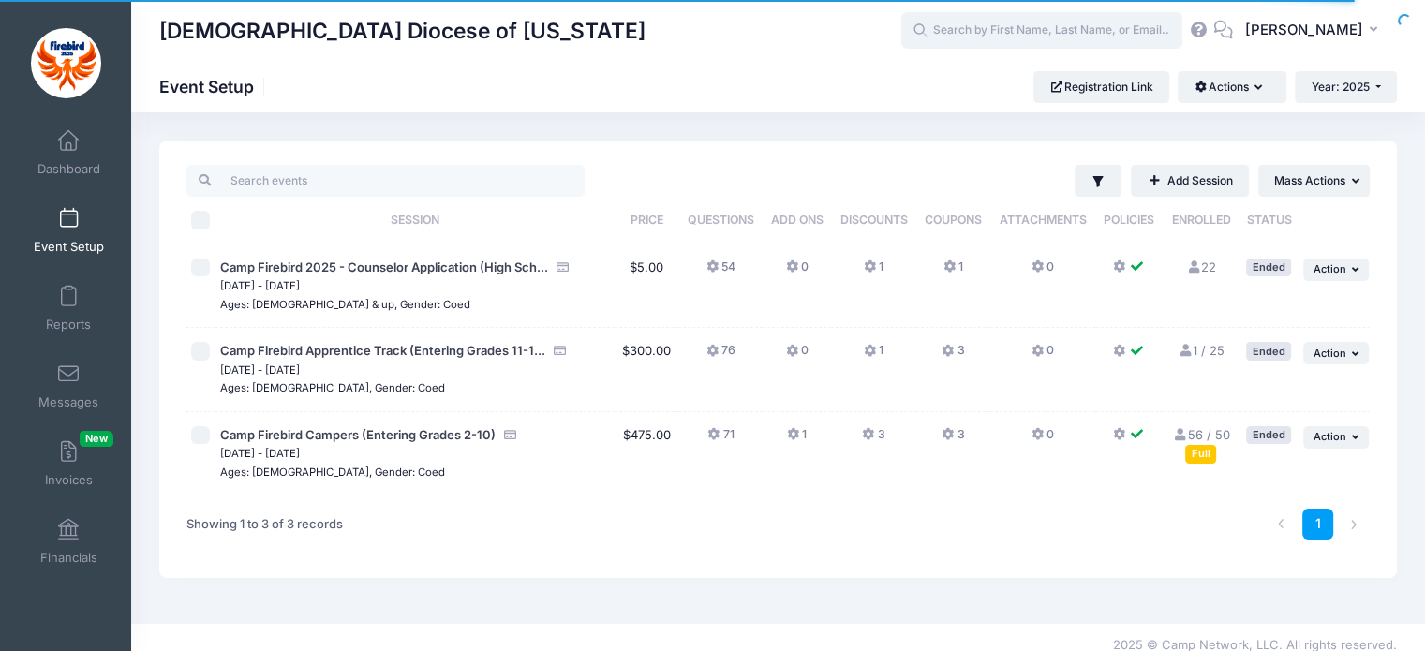
click at [1116, 33] on input "text" at bounding box center [1041, 30] width 281 height 37
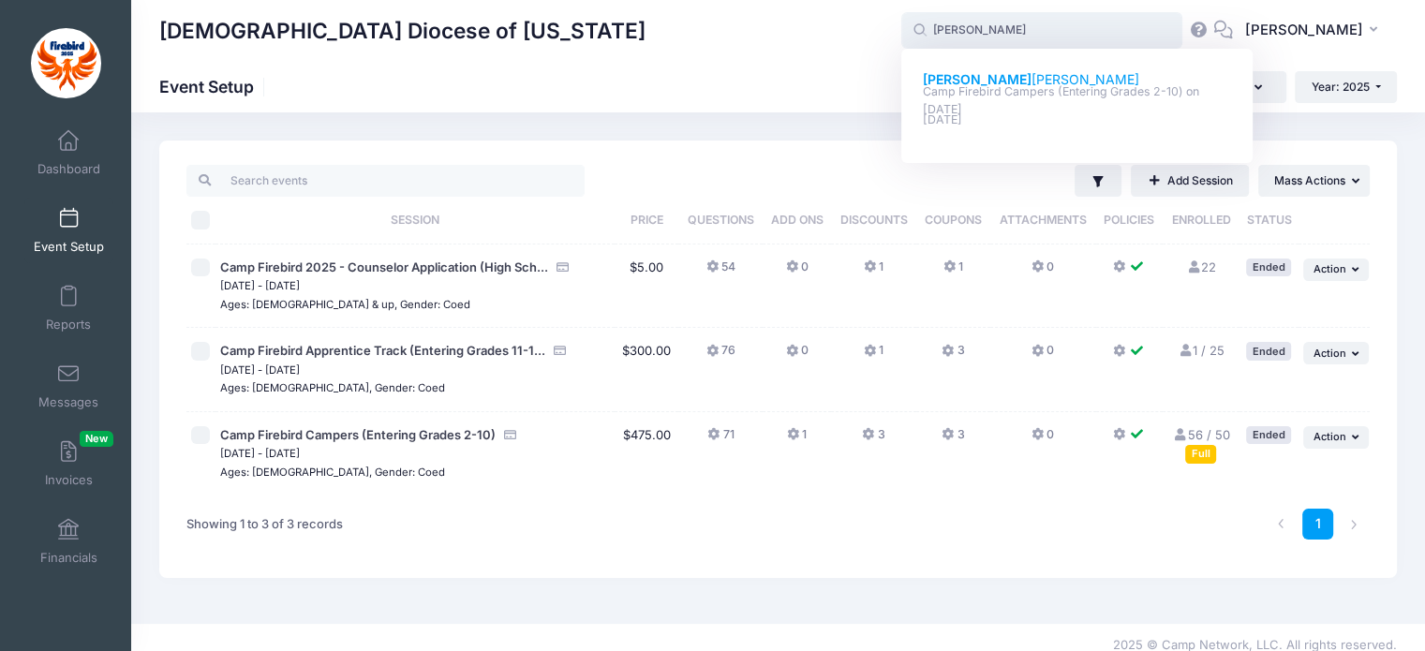
click at [1001, 83] on p "Camp Firebird Campers (Entering Grades 2-10) on [DATE]" at bounding box center [1077, 100] width 309 height 35
type input "[PERSON_NAME] (Camp Firebird Campers (Entering Grades 2-10), [DATE])"
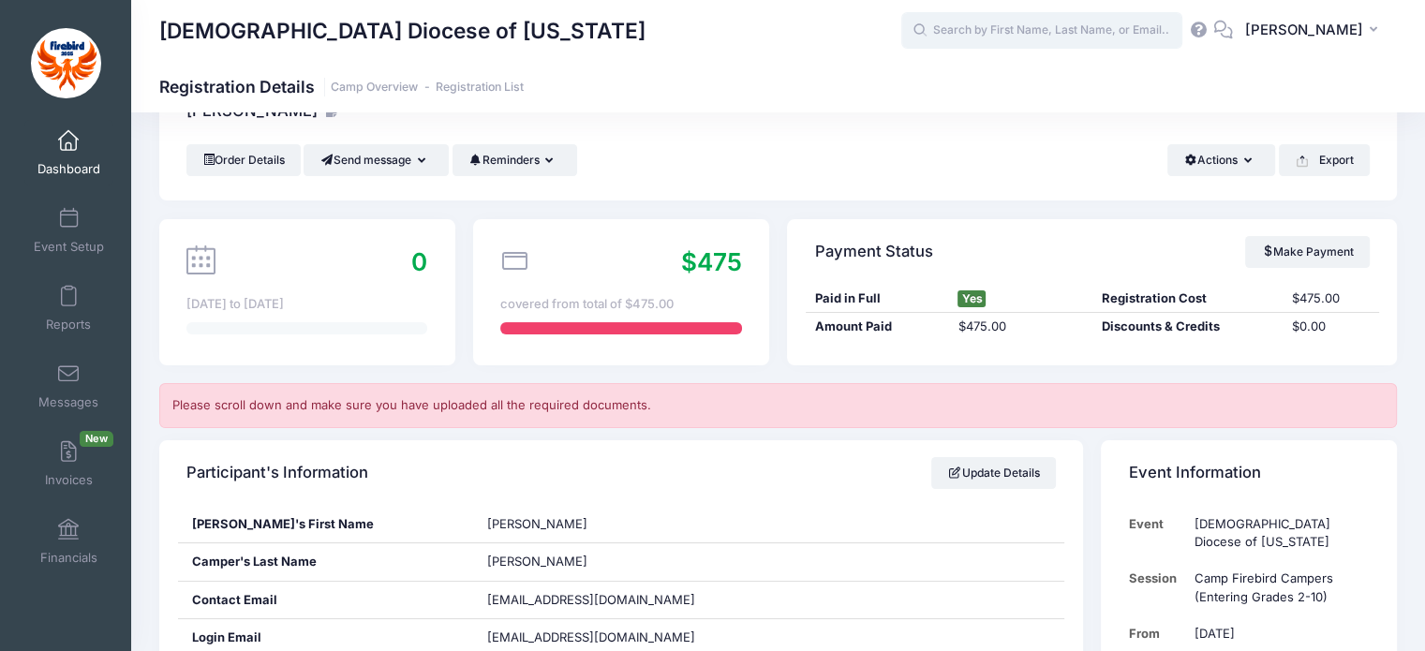
click at [1070, 39] on input "text" at bounding box center [1041, 30] width 281 height 37
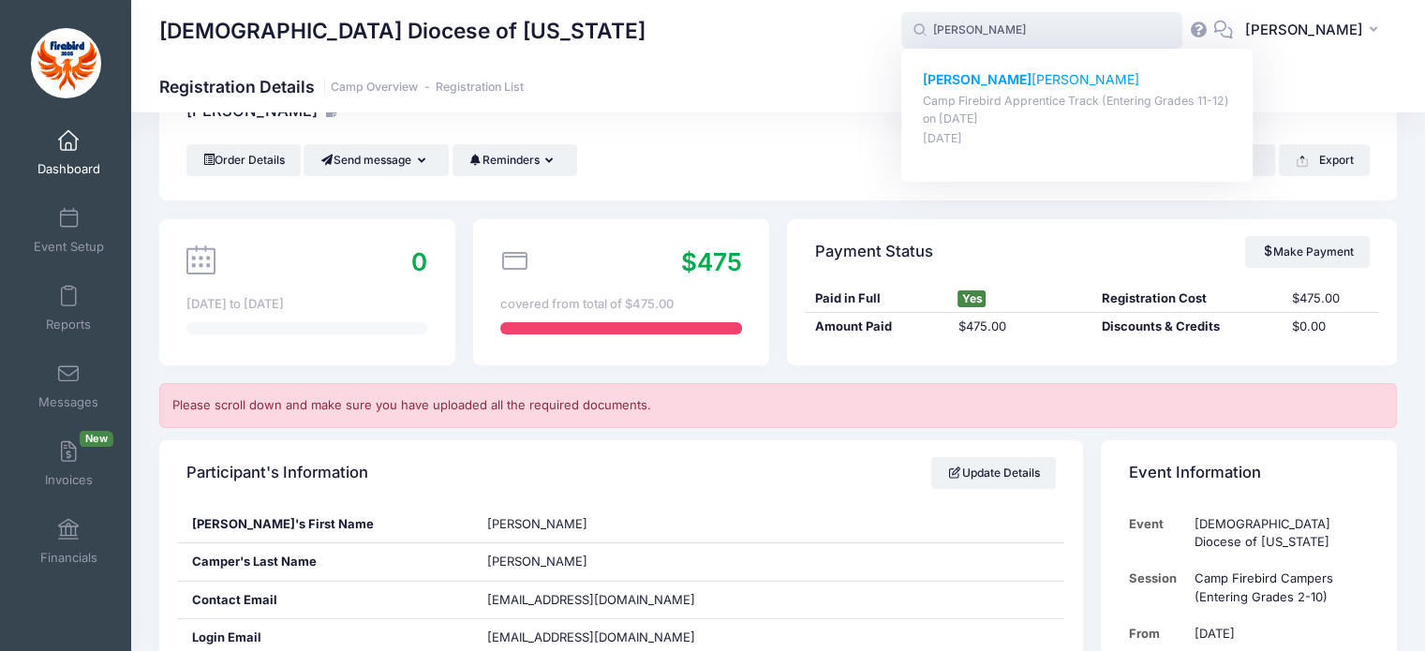
click at [989, 74] on p "[PERSON_NAME]" at bounding box center [1077, 80] width 309 height 20
type input "[PERSON_NAME] (Camp Firebird Apprentice Track (Entering Grades 11-12), [DATE])"
